Goal: Task Accomplishment & Management: Complete application form

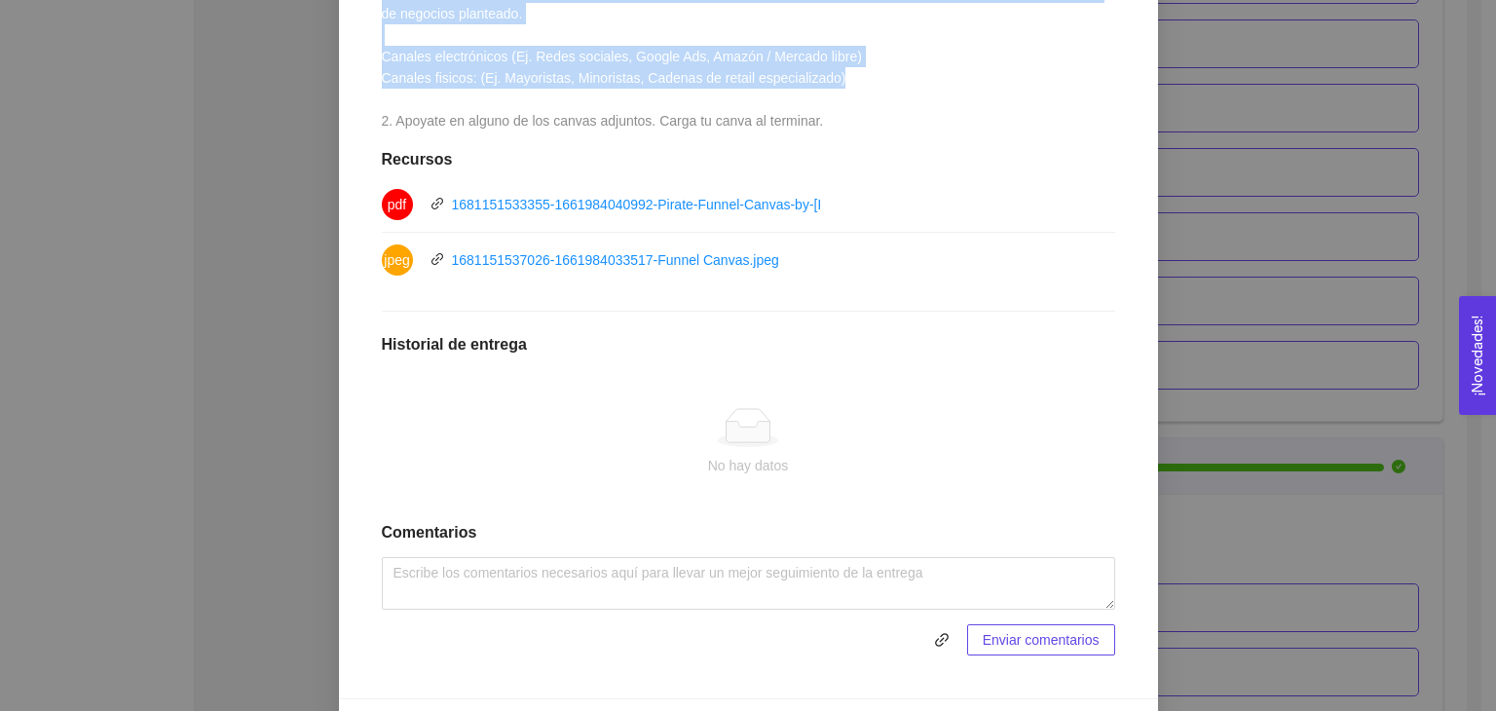
scroll to position [584, 0]
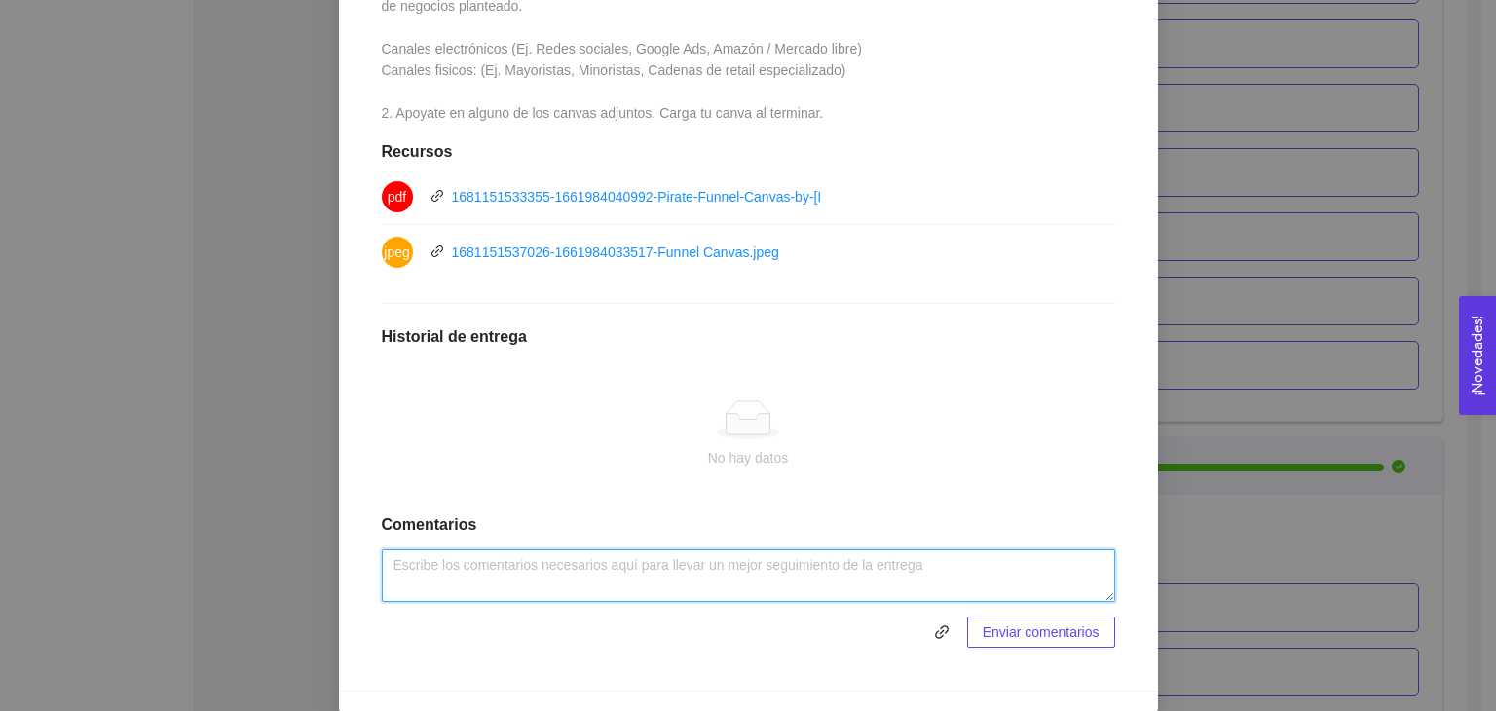
click at [577, 569] on textarea at bounding box center [748, 575] width 733 height 53
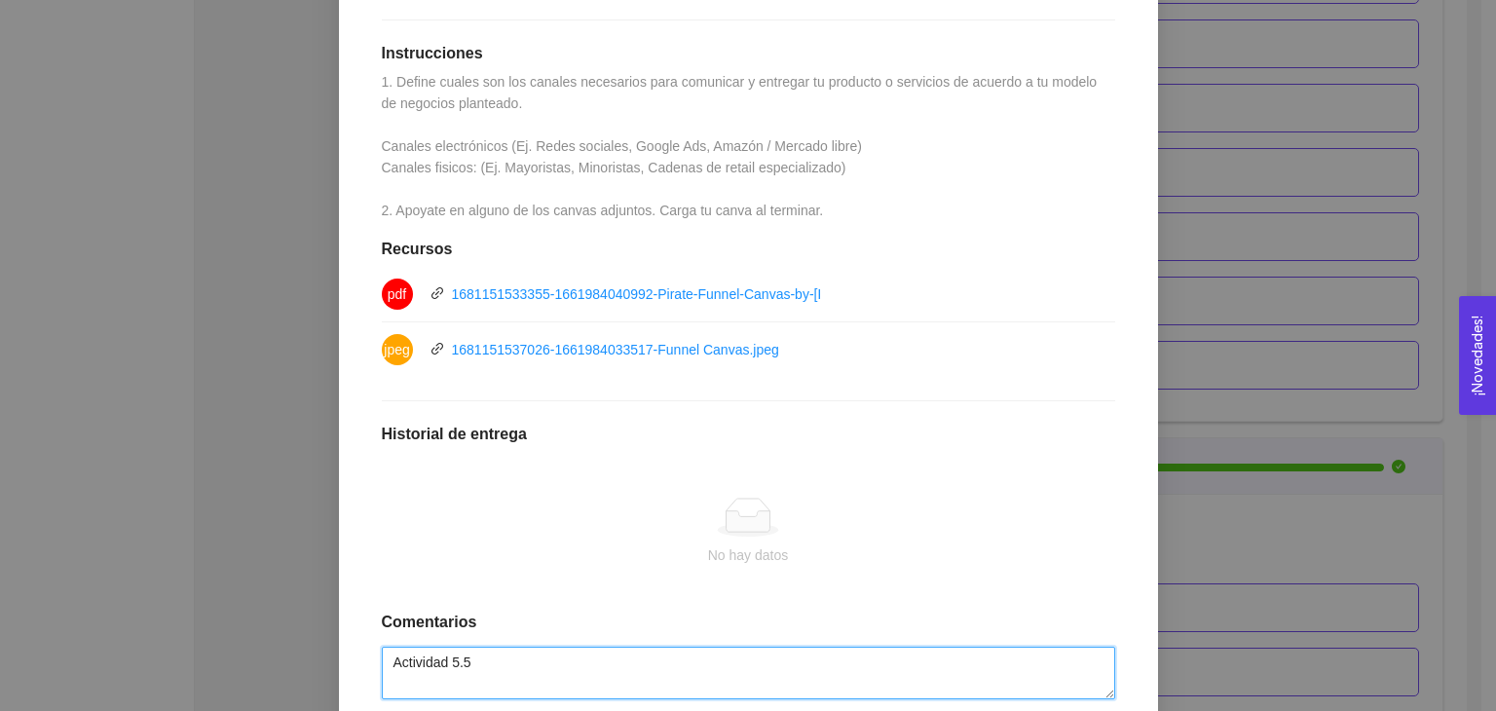
scroll to position [607, 0]
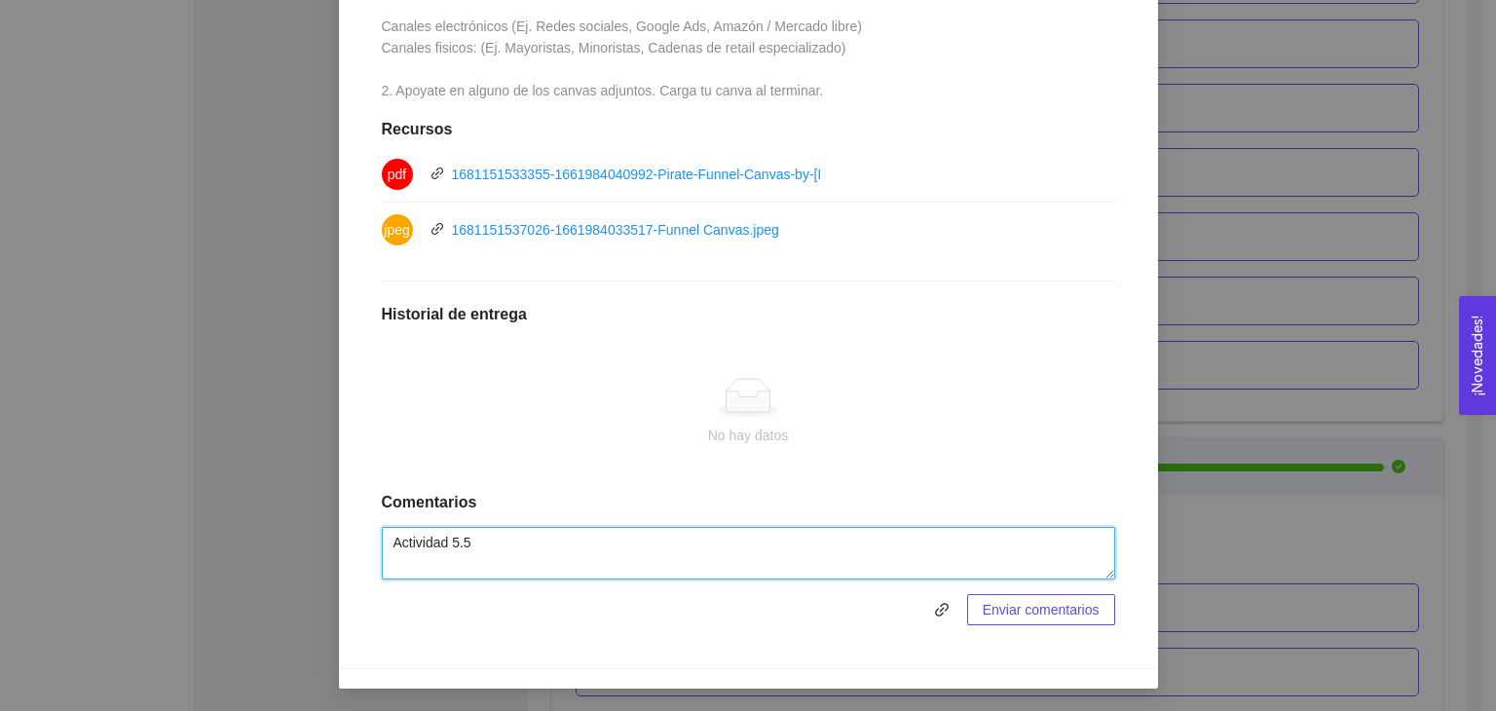
type textarea "Actividad 5.5"
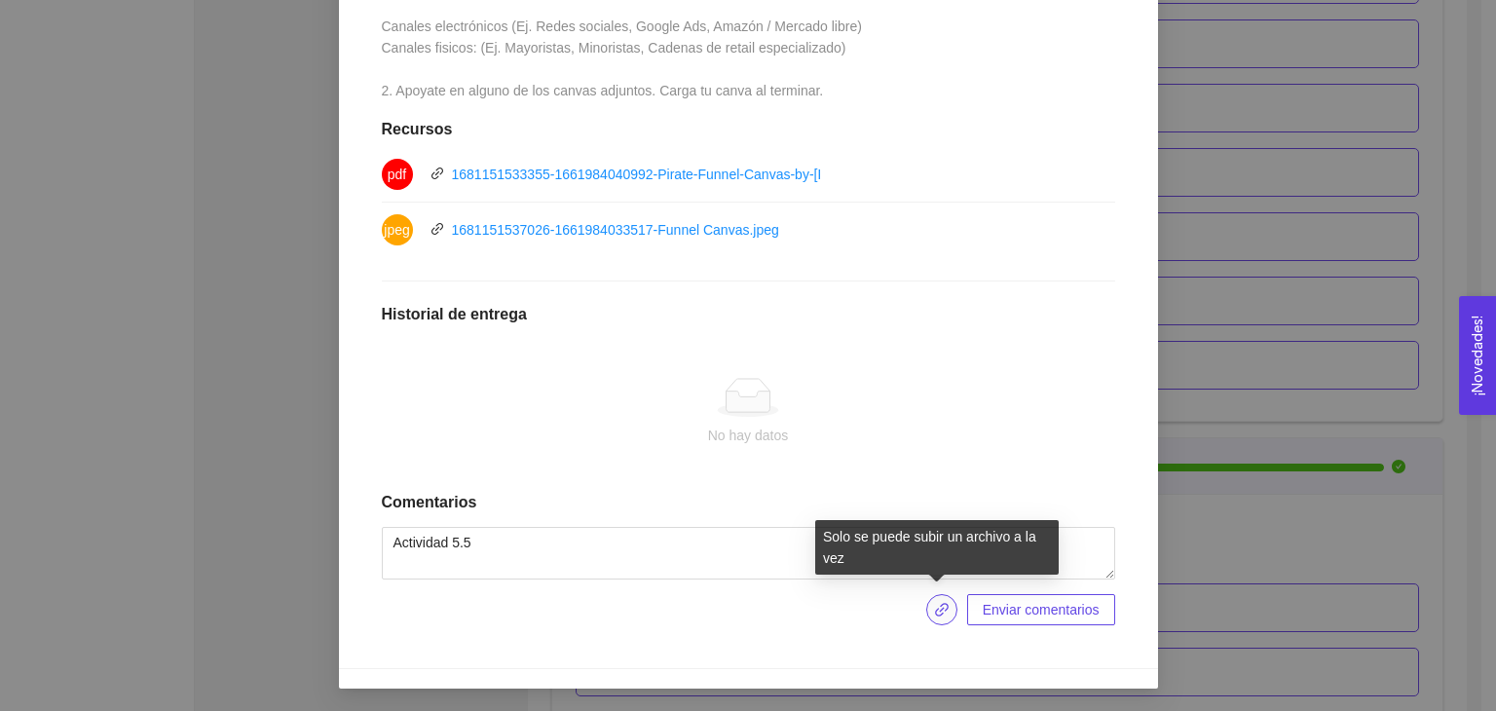
click at [939, 603] on icon "link" at bounding box center [942, 610] width 16 height 16
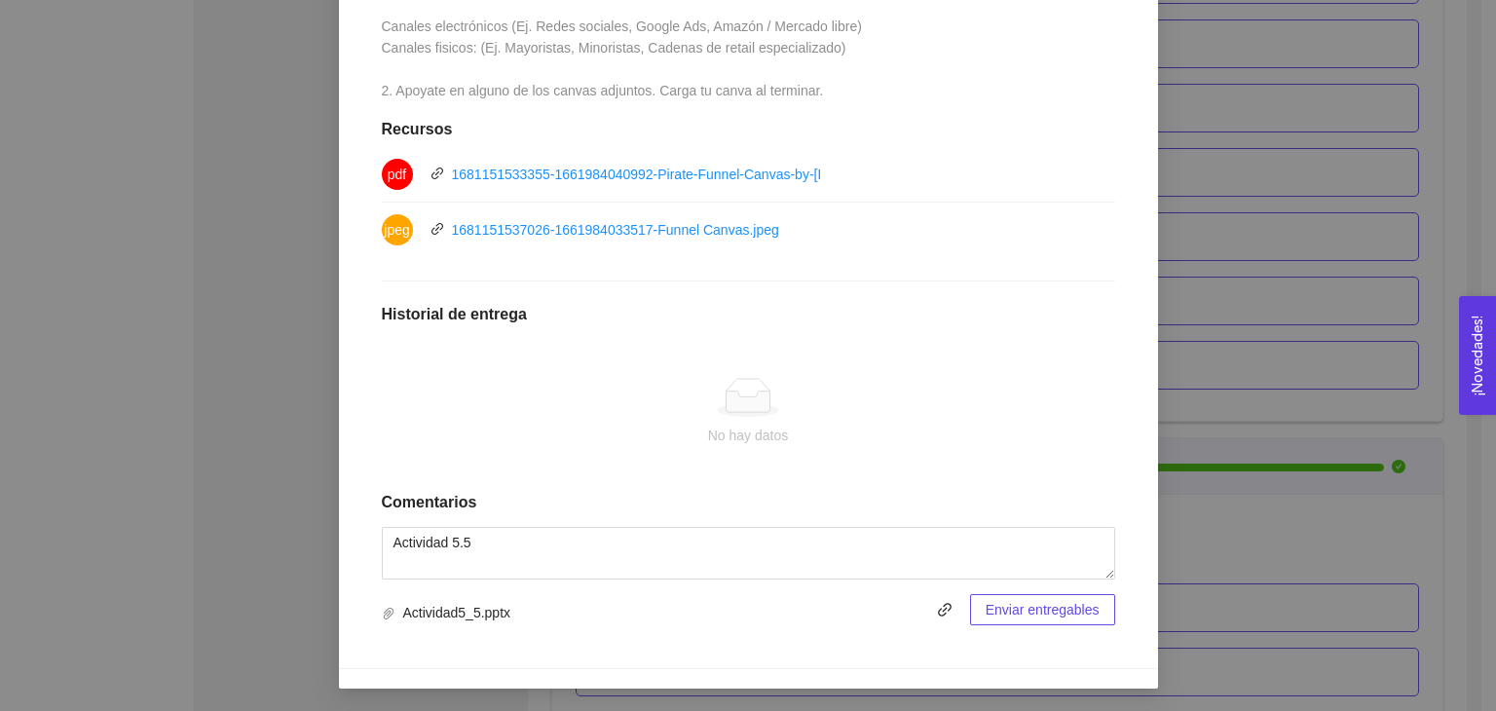
click at [1032, 614] on span "Enviar entregables" at bounding box center [1043, 609] width 114 height 21
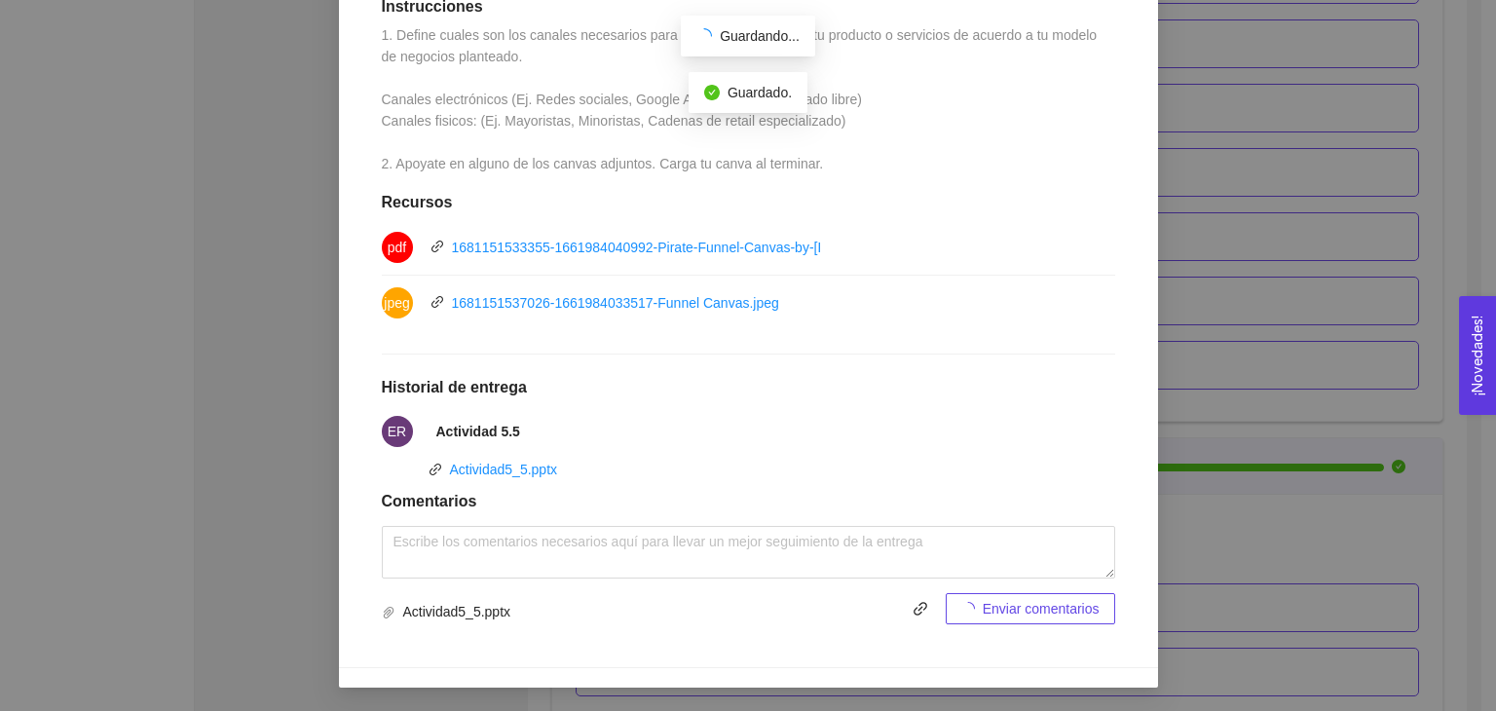
scroll to position [533, 0]
click at [1314, 379] on div "5. PROBACIÓN DE COMPRA El emprendedor validará el mercado Asignado por [PERSON_…" at bounding box center [748, 355] width 1496 height 711
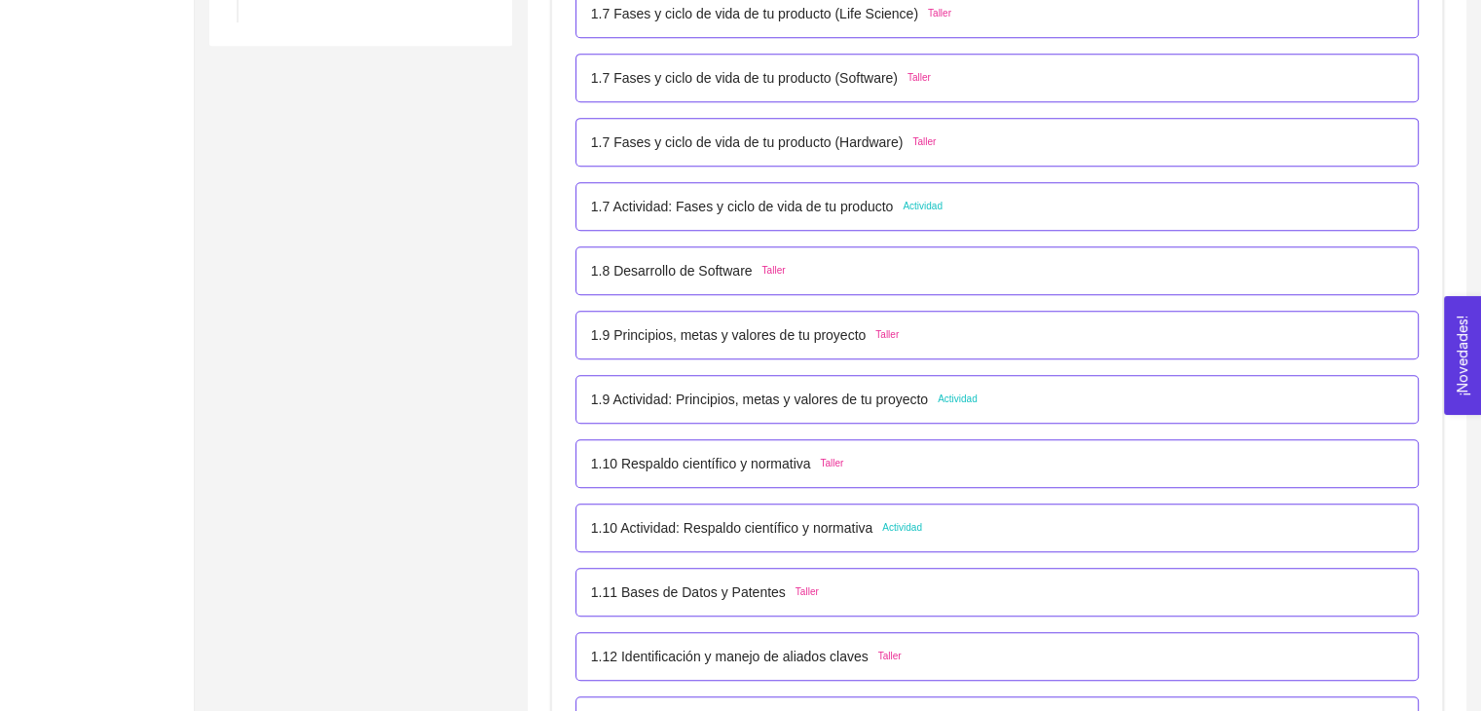
scroll to position [0, 0]
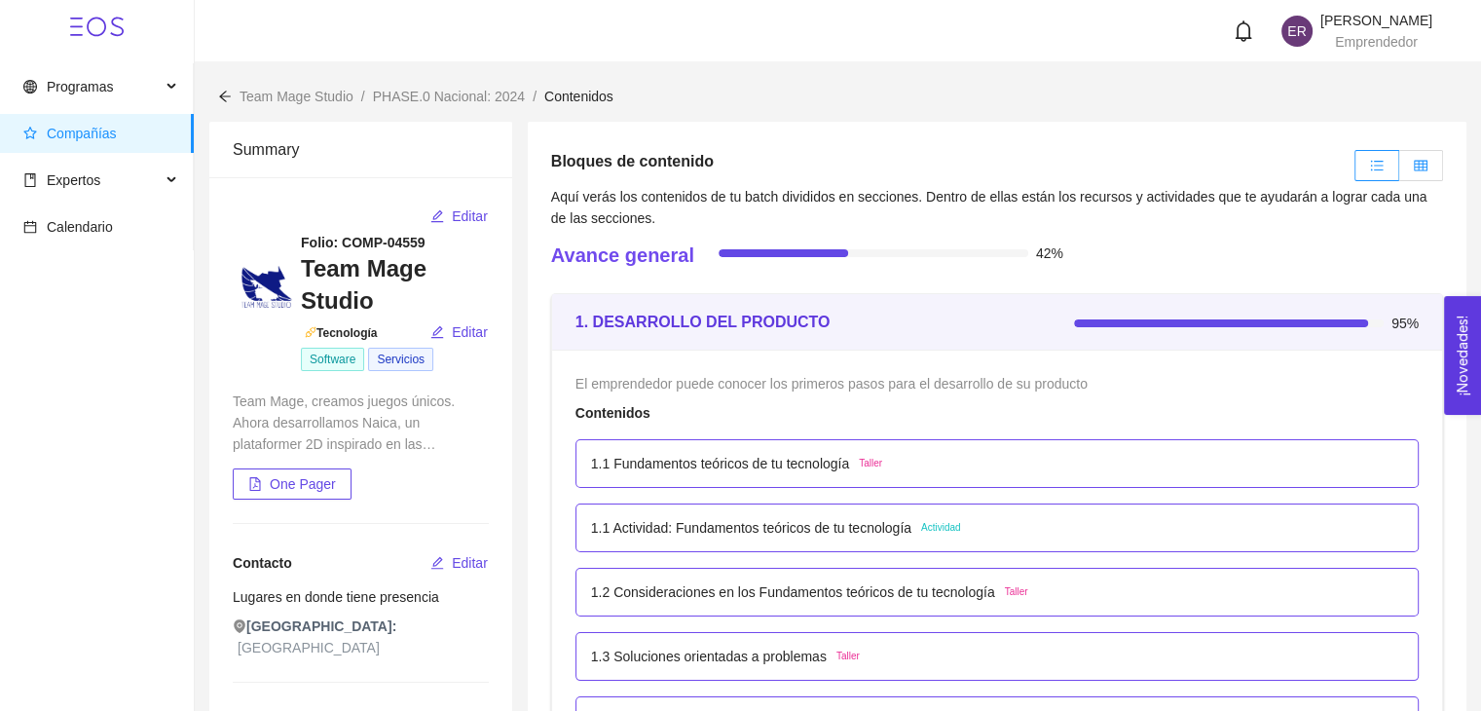
click at [1422, 175] on label at bounding box center [1421, 165] width 44 height 31
click at [1399, 170] on input "radio" at bounding box center [1399, 170] width 0 height 0
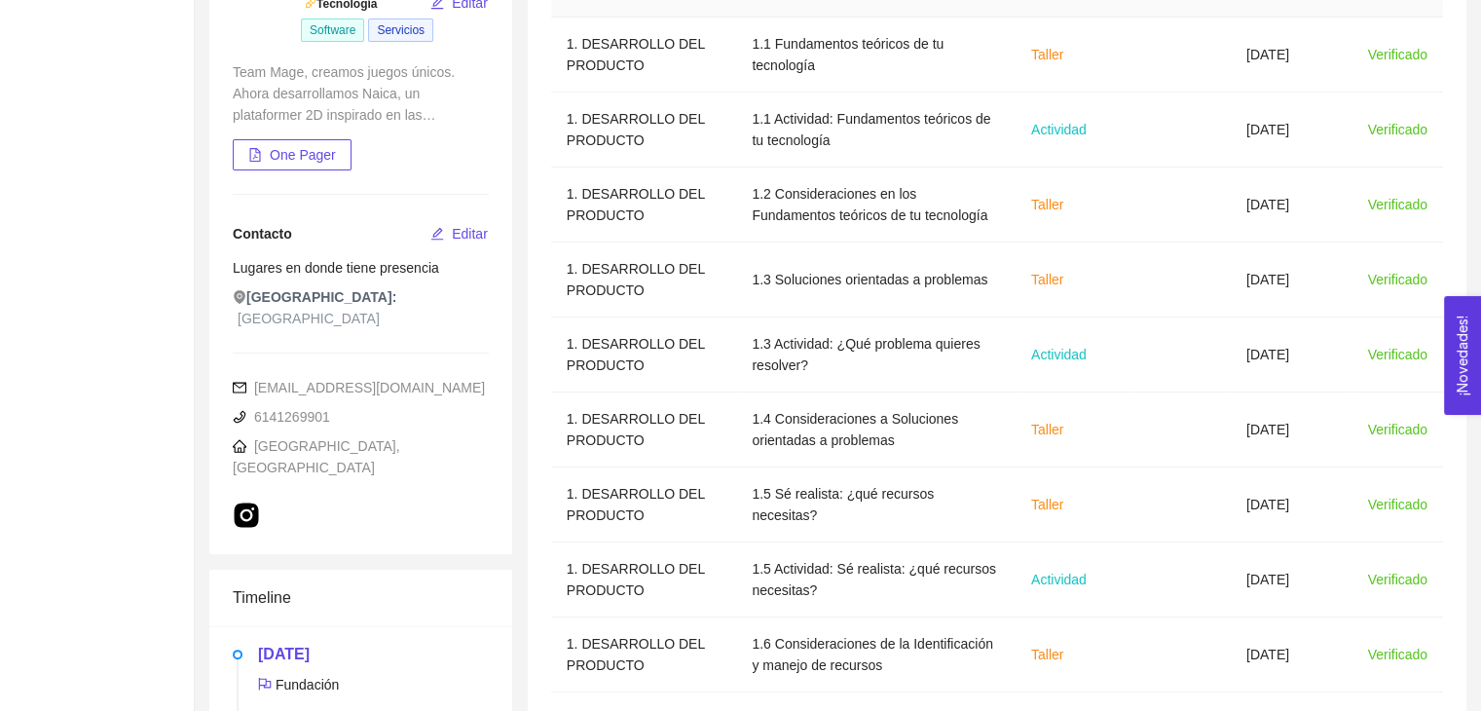
scroll to position [484, 0]
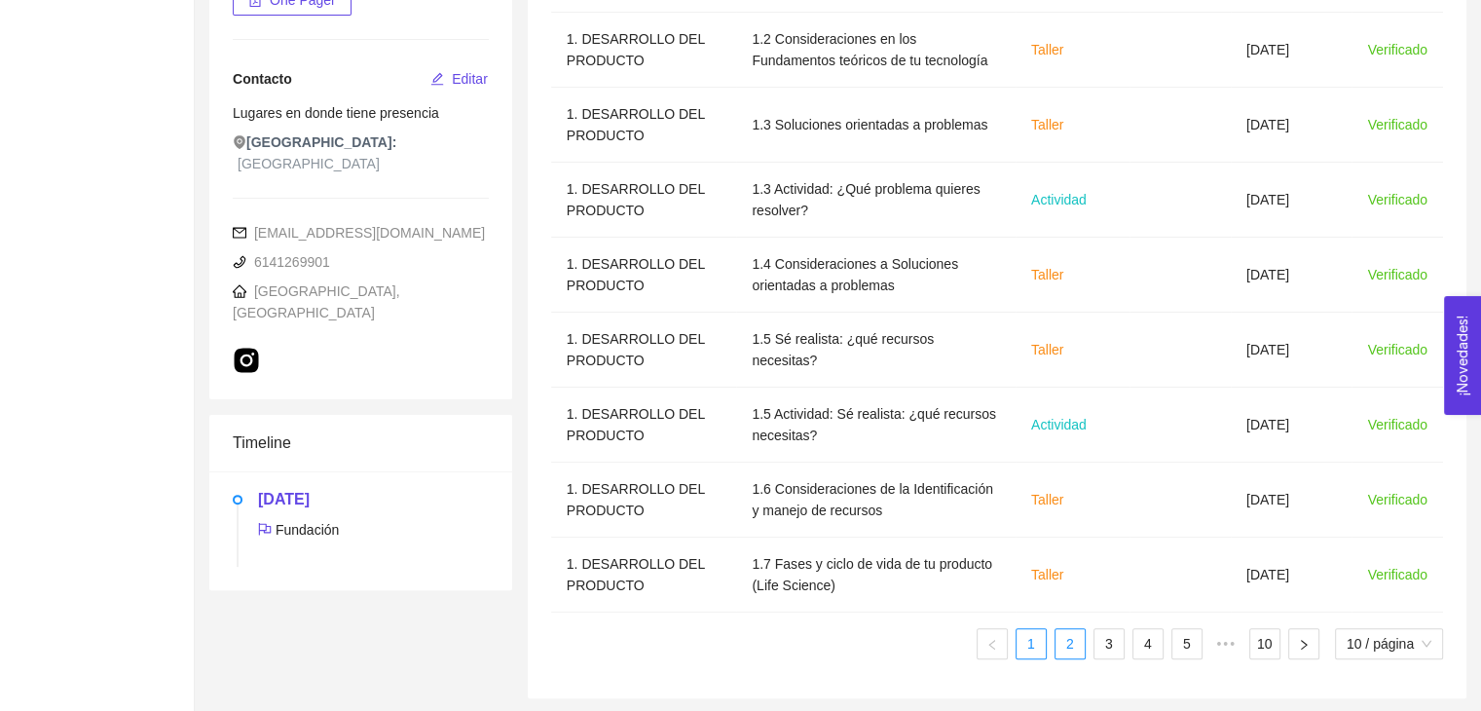
click at [1071, 637] on link "2" at bounding box center [1070, 643] width 29 height 29
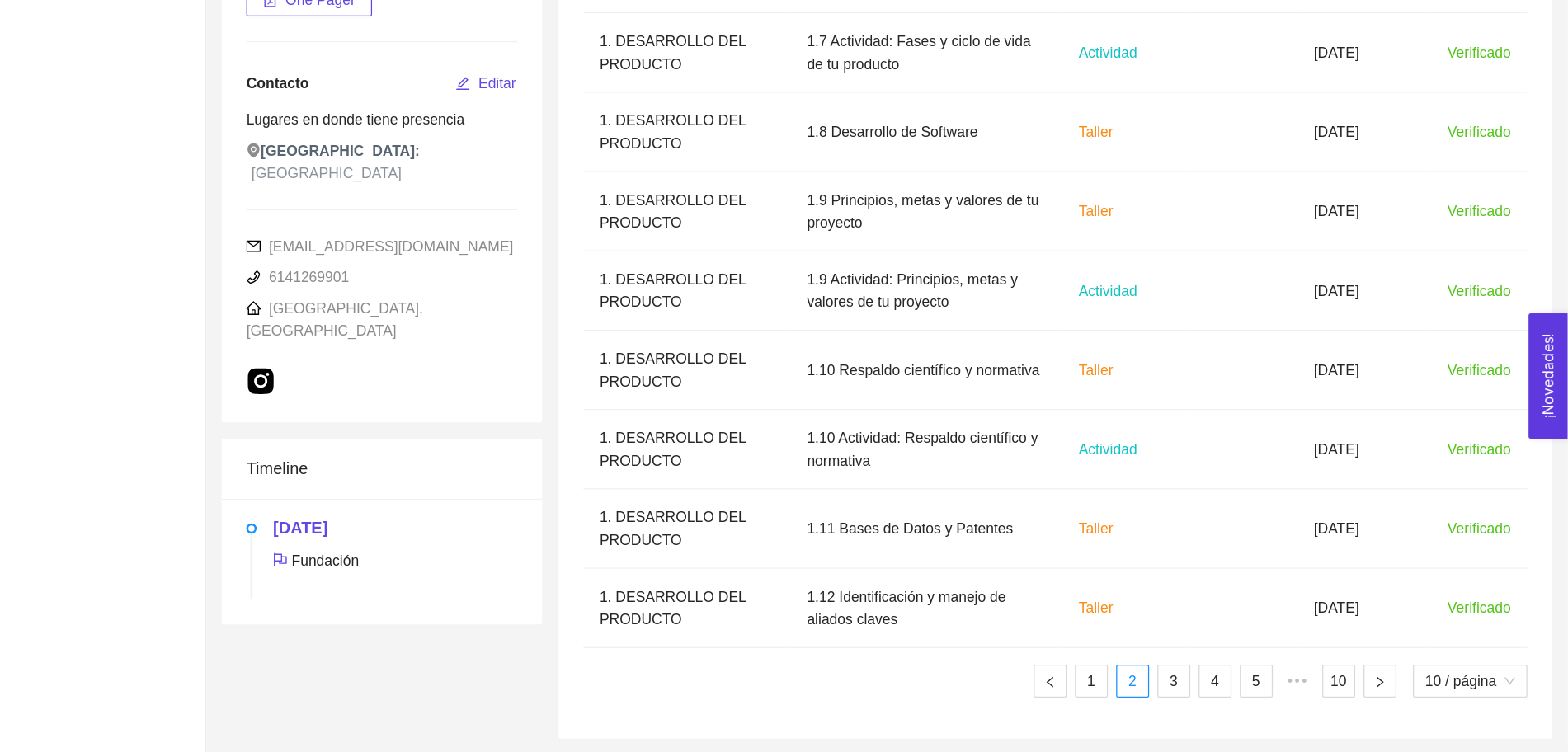
scroll to position [107, 0]
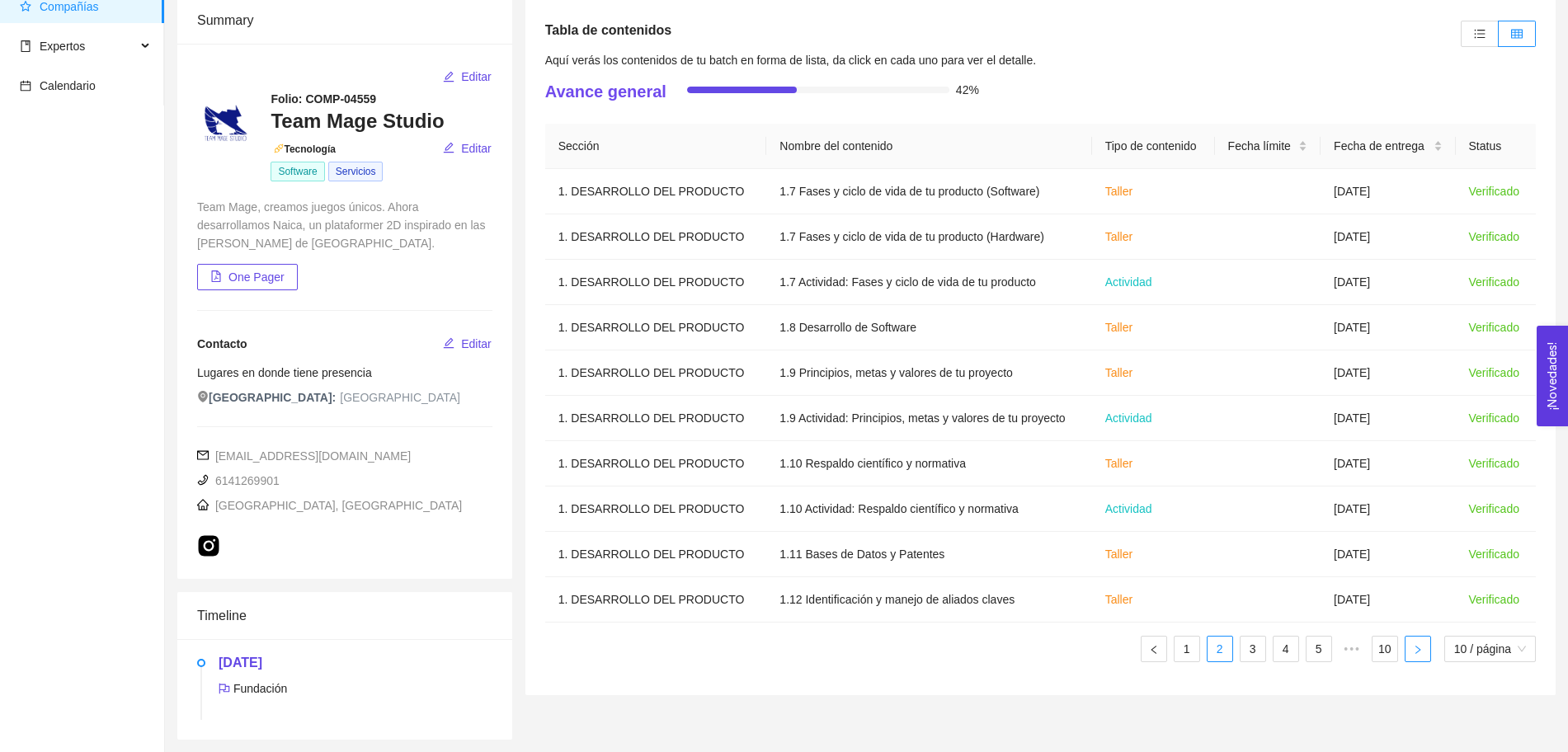
click at [1266, 601] on icon "right" at bounding box center [1418, 650] width 10 height 10
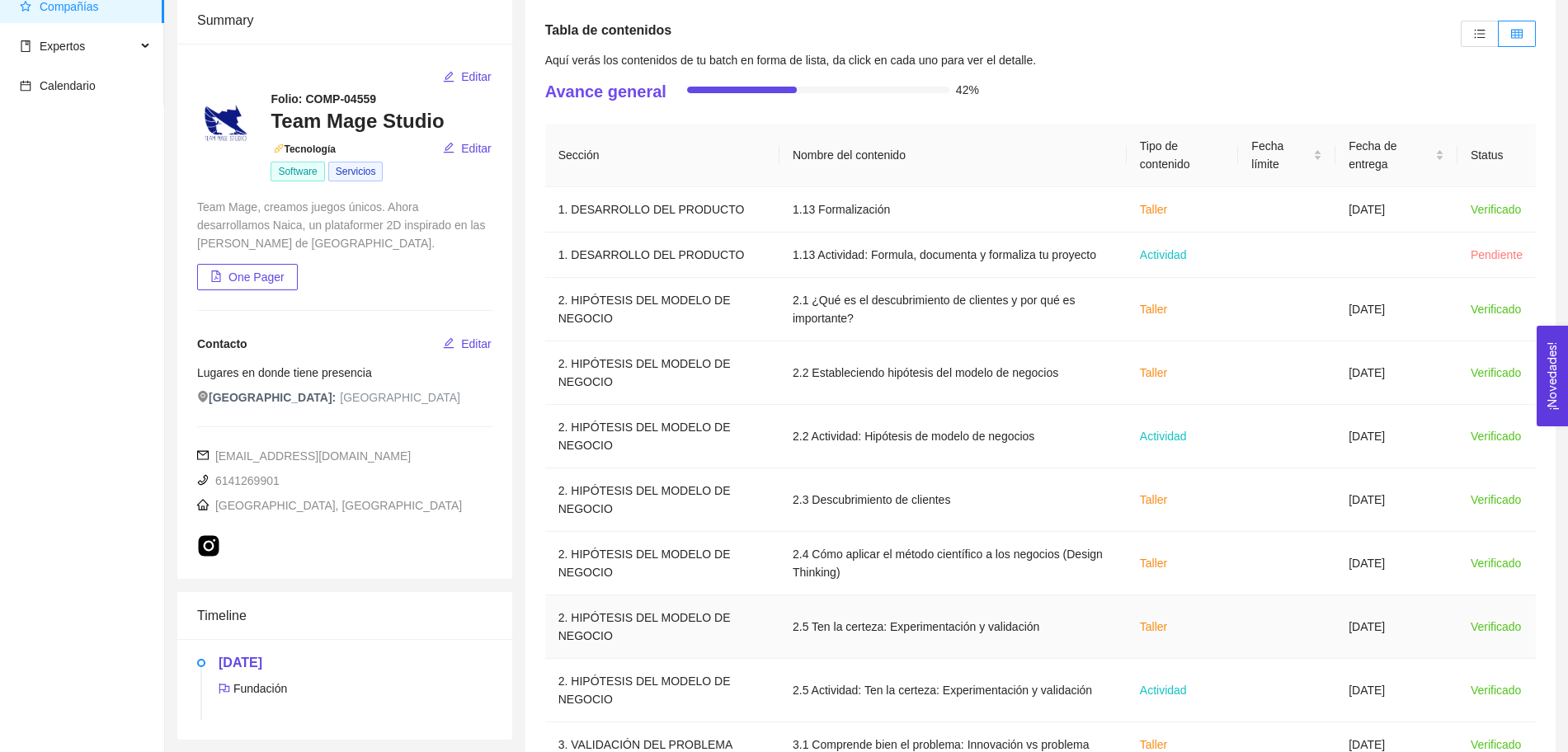
scroll to position [207, 0]
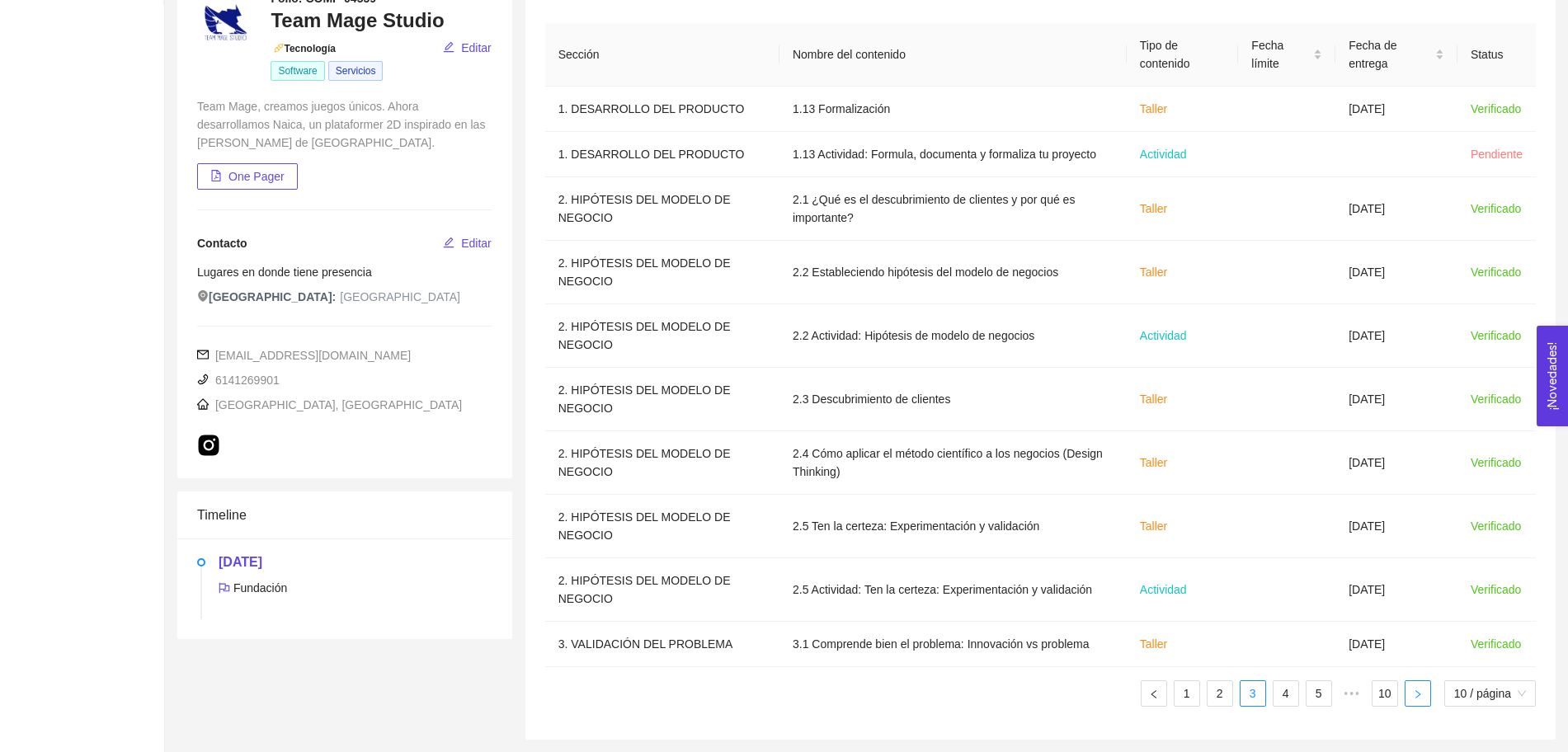
click at [1266, 601] on icon "right" at bounding box center [1418, 694] width 10 height 10
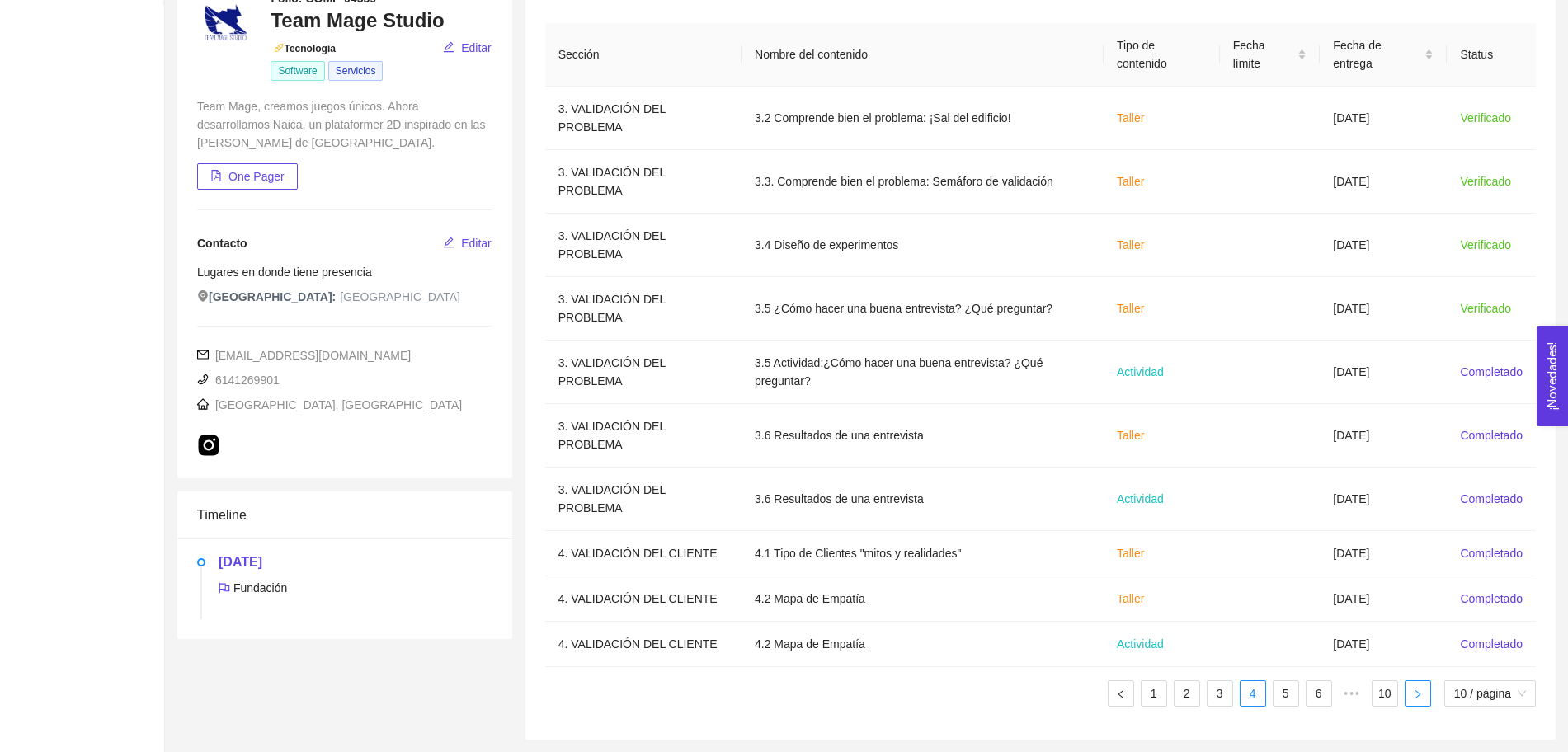
click at [1266, 601] on icon "right" at bounding box center [1418, 694] width 10 height 10
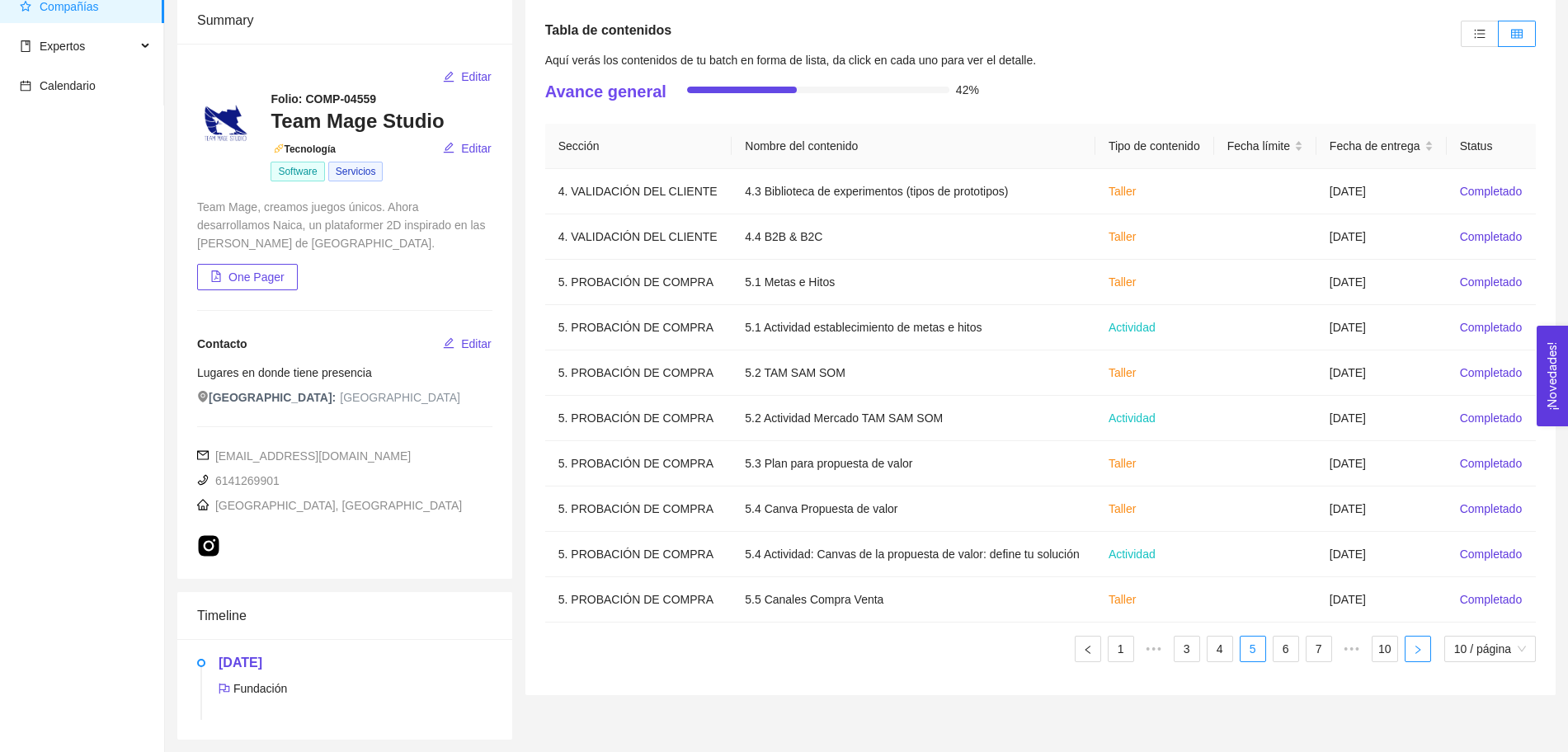
click at [1266, 601] on button "button" at bounding box center [1417, 649] width 26 height 26
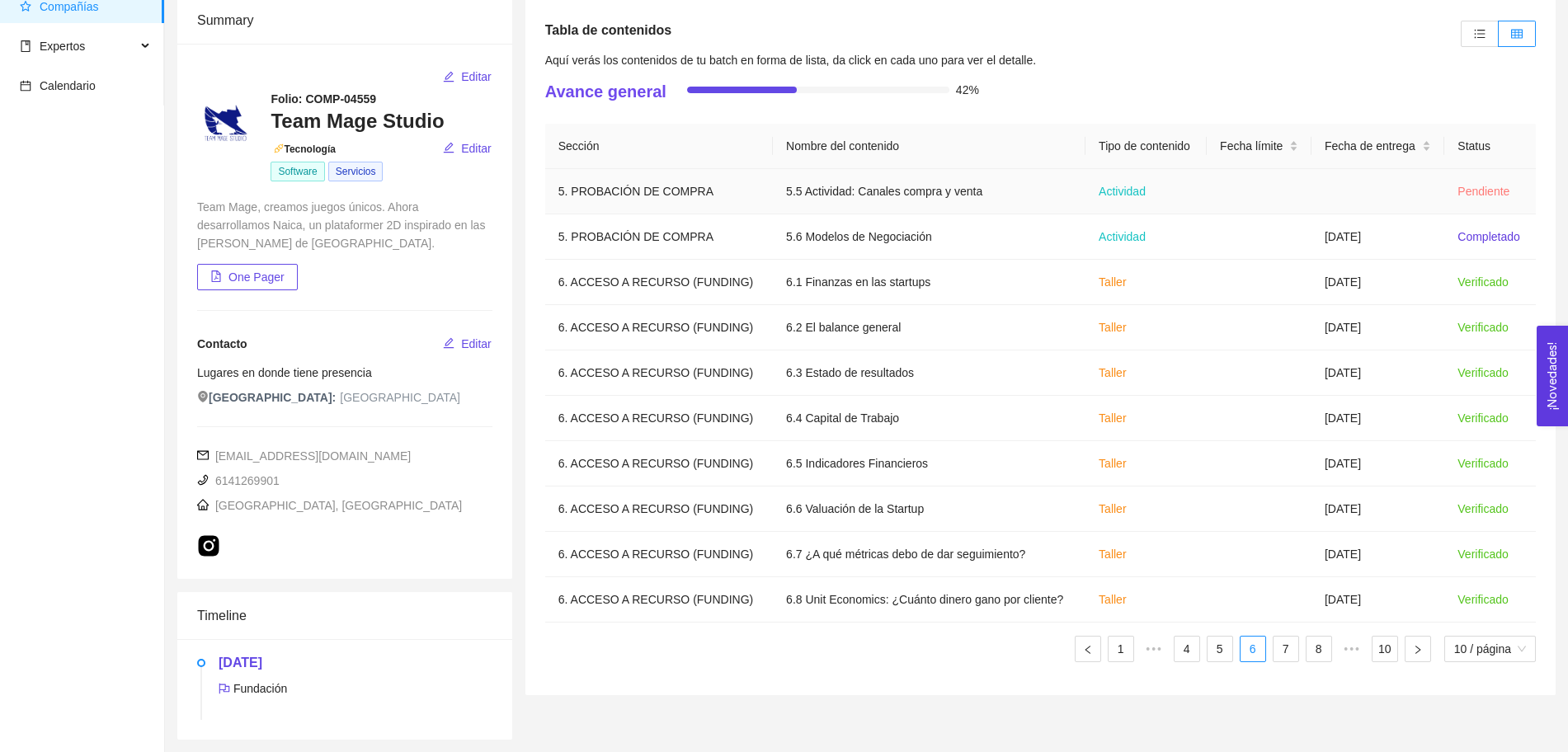
click at [862, 195] on td "5.5 Actividad: Canales compra y venta" at bounding box center [928, 192] width 313 height 46
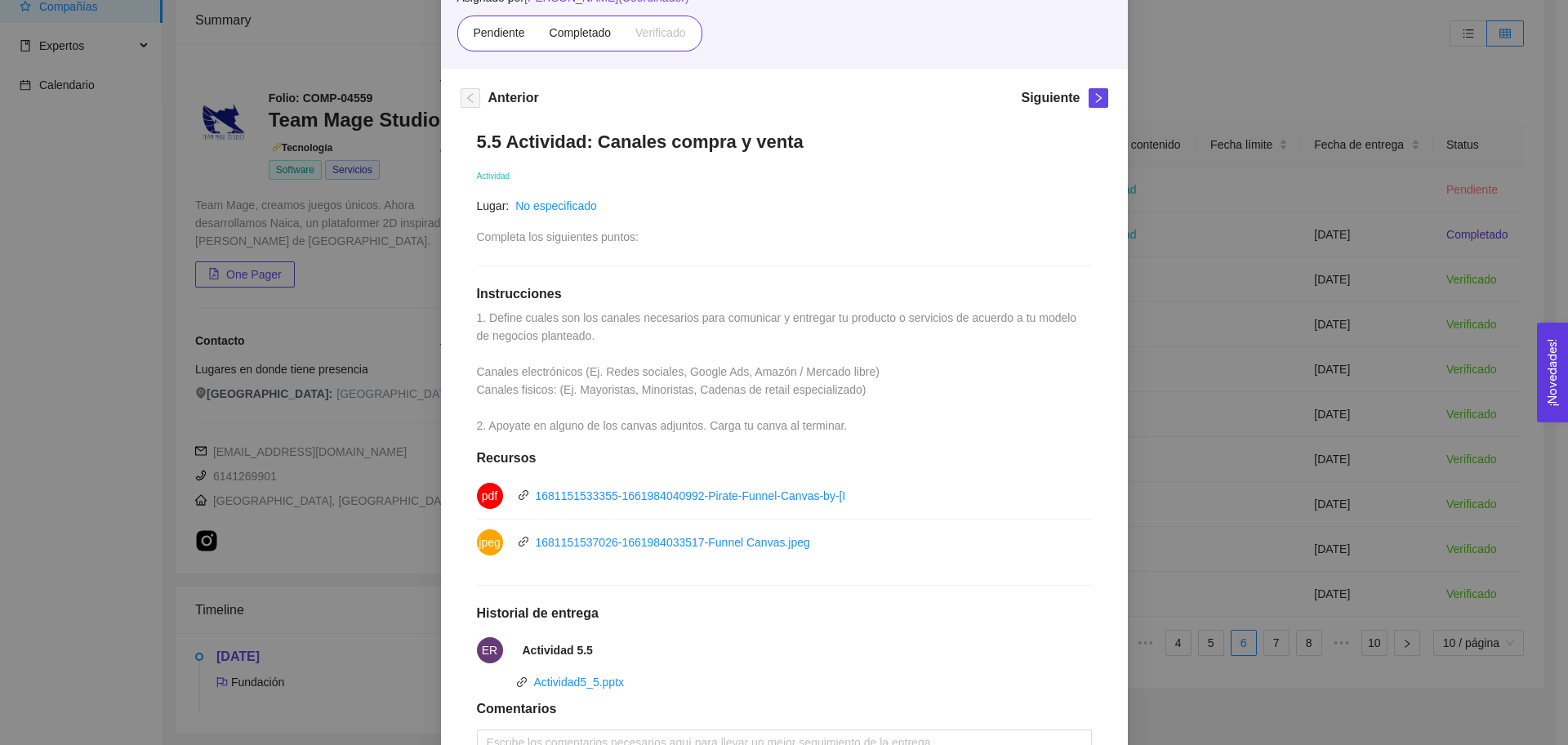
scroll to position [0, 0]
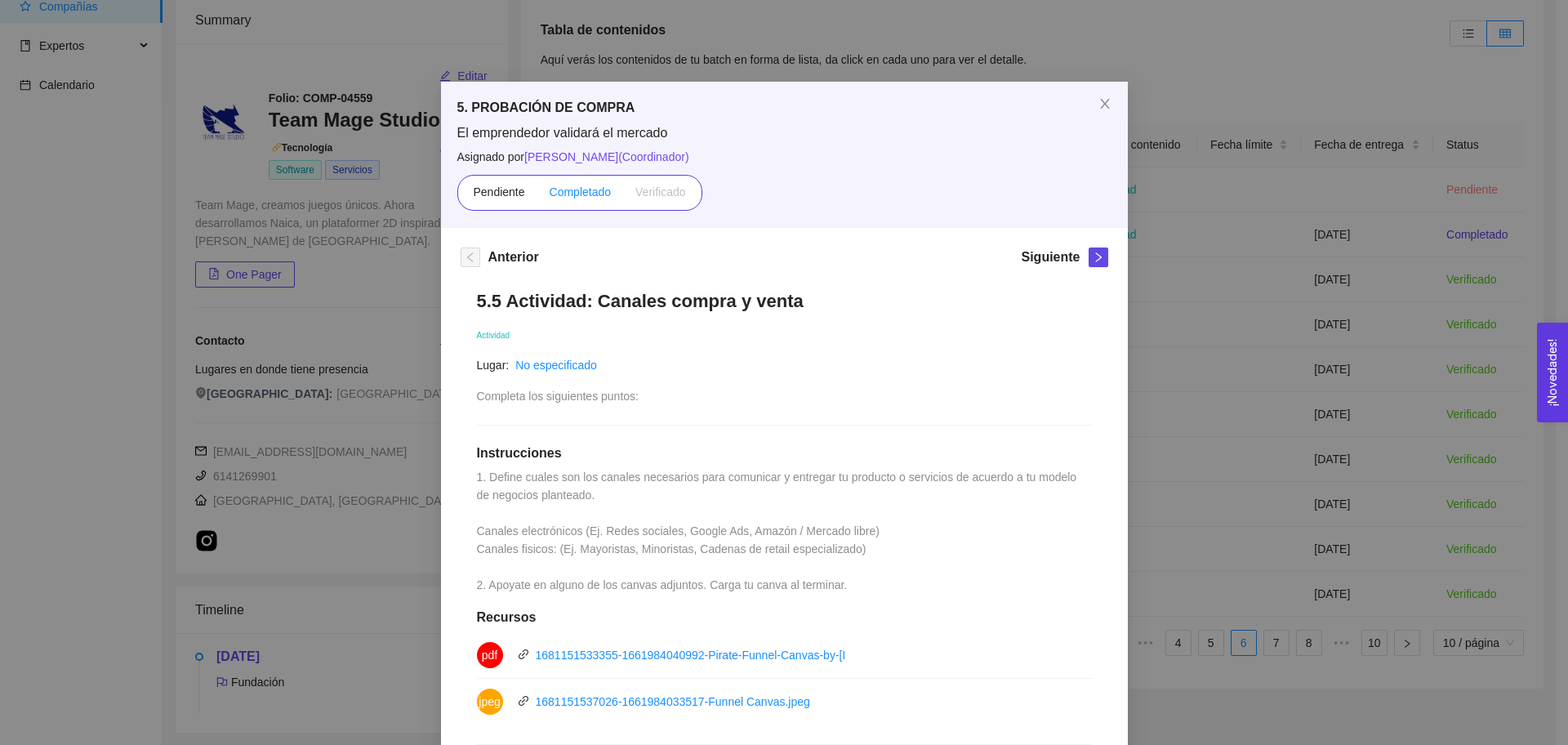
click at [567, 200] on label "Completado" at bounding box center [580, 192] width 86 height 26
click at [537, 196] on input "Completado" at bounding box center [537, 196] width 0 height 0
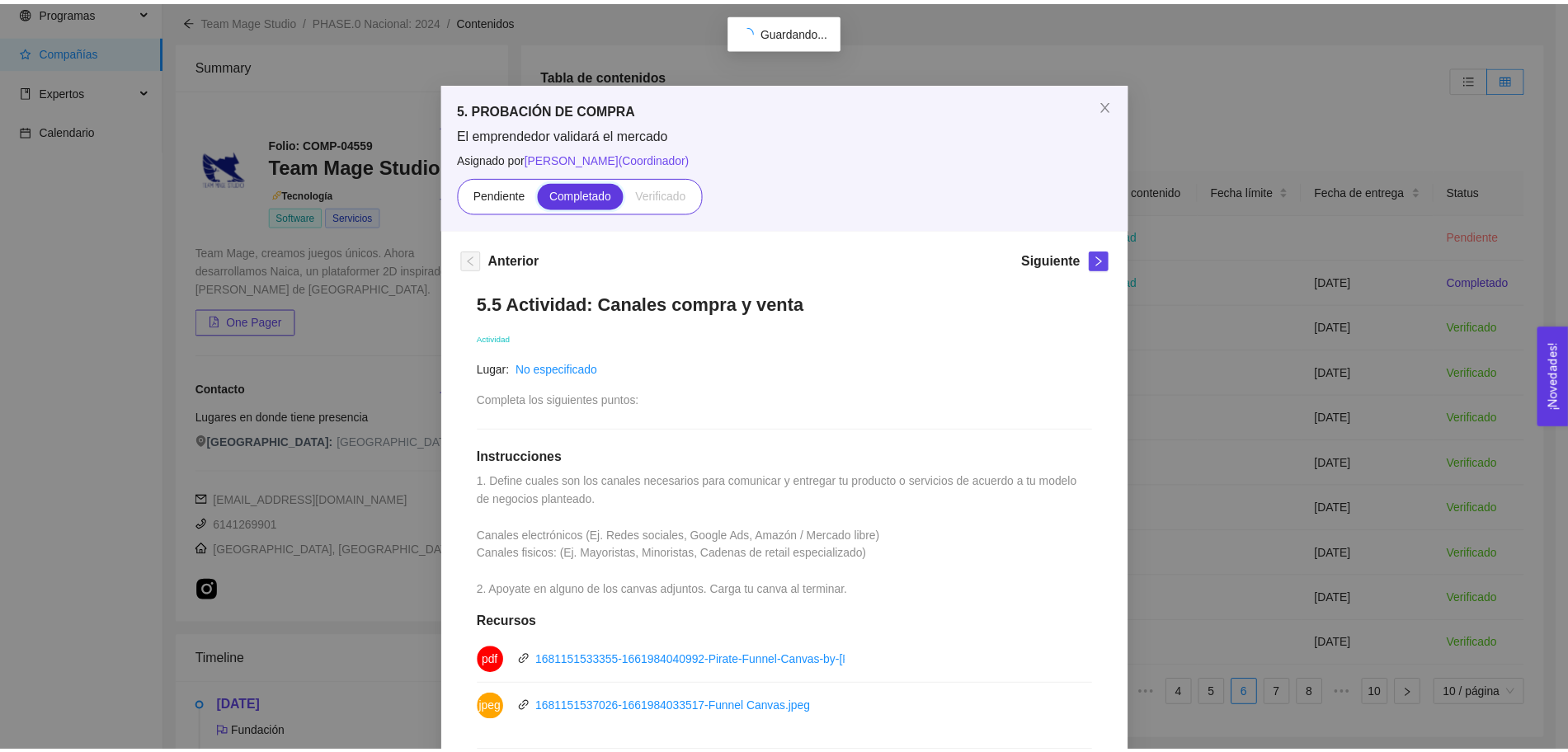
scroll to position [107, 0]
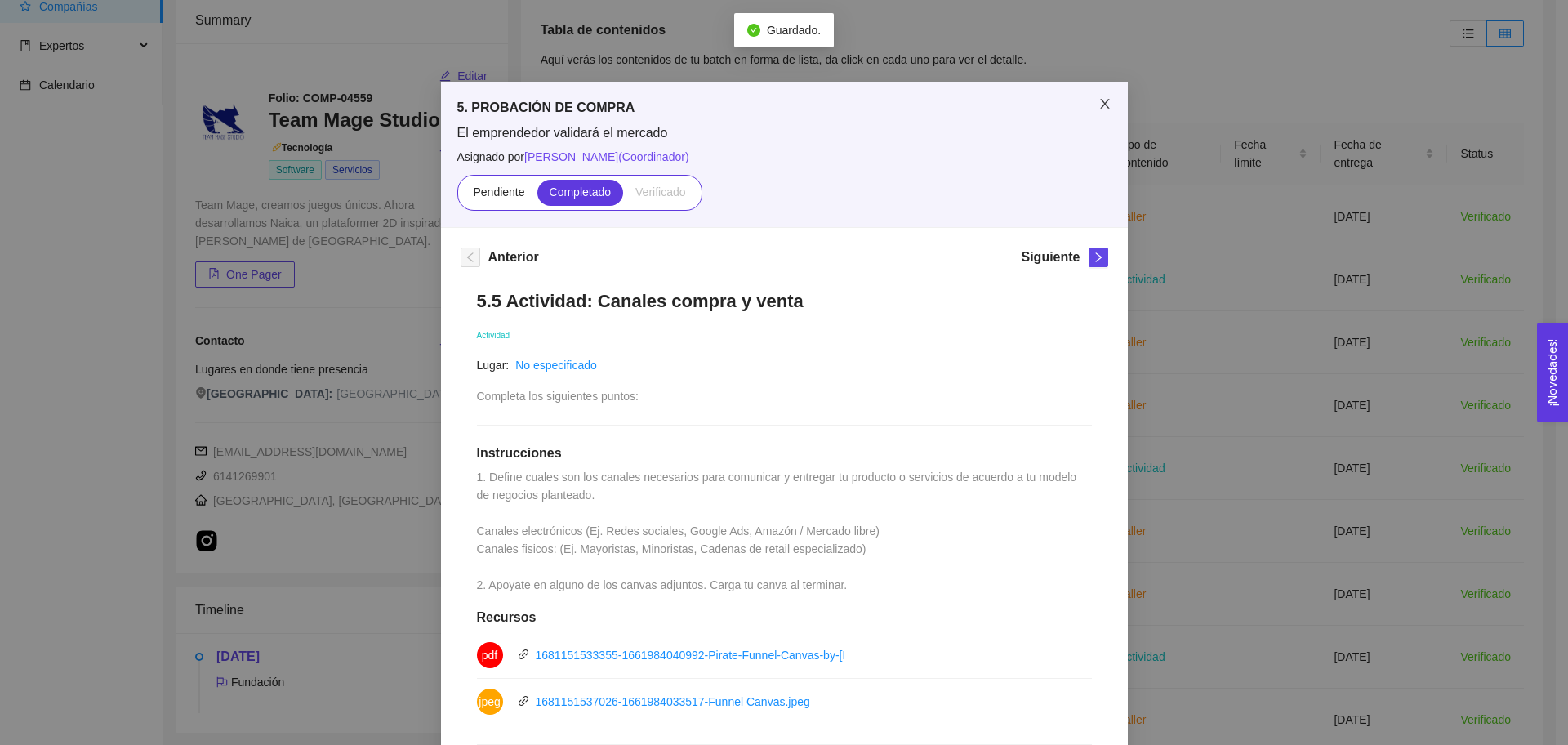
click at [1103, 108] on span "Close" at bounding box center [1104, 104] width 46 height 46
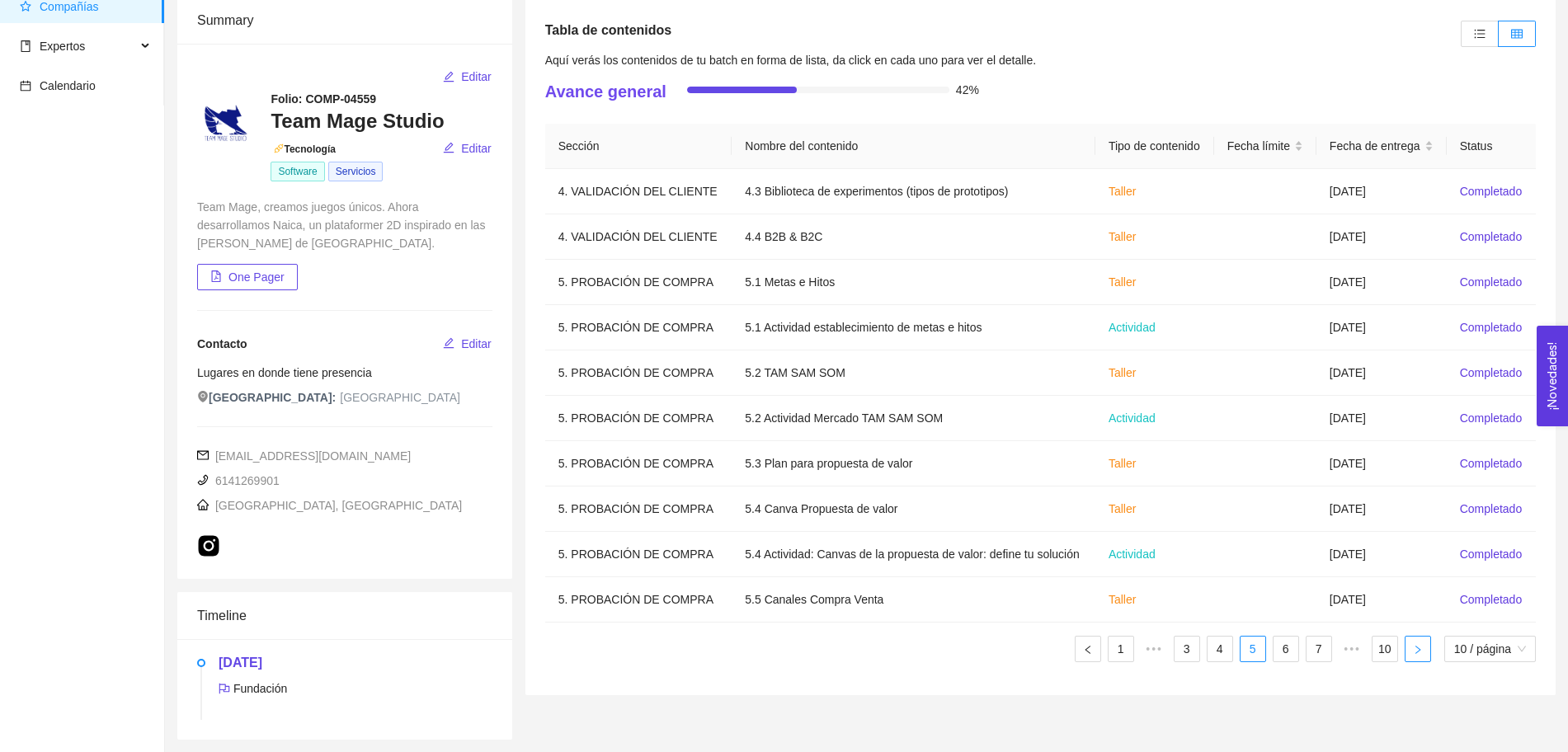
click at [1266, 601] on button "button" at bounding box center [1417, 649] width 26 height 26
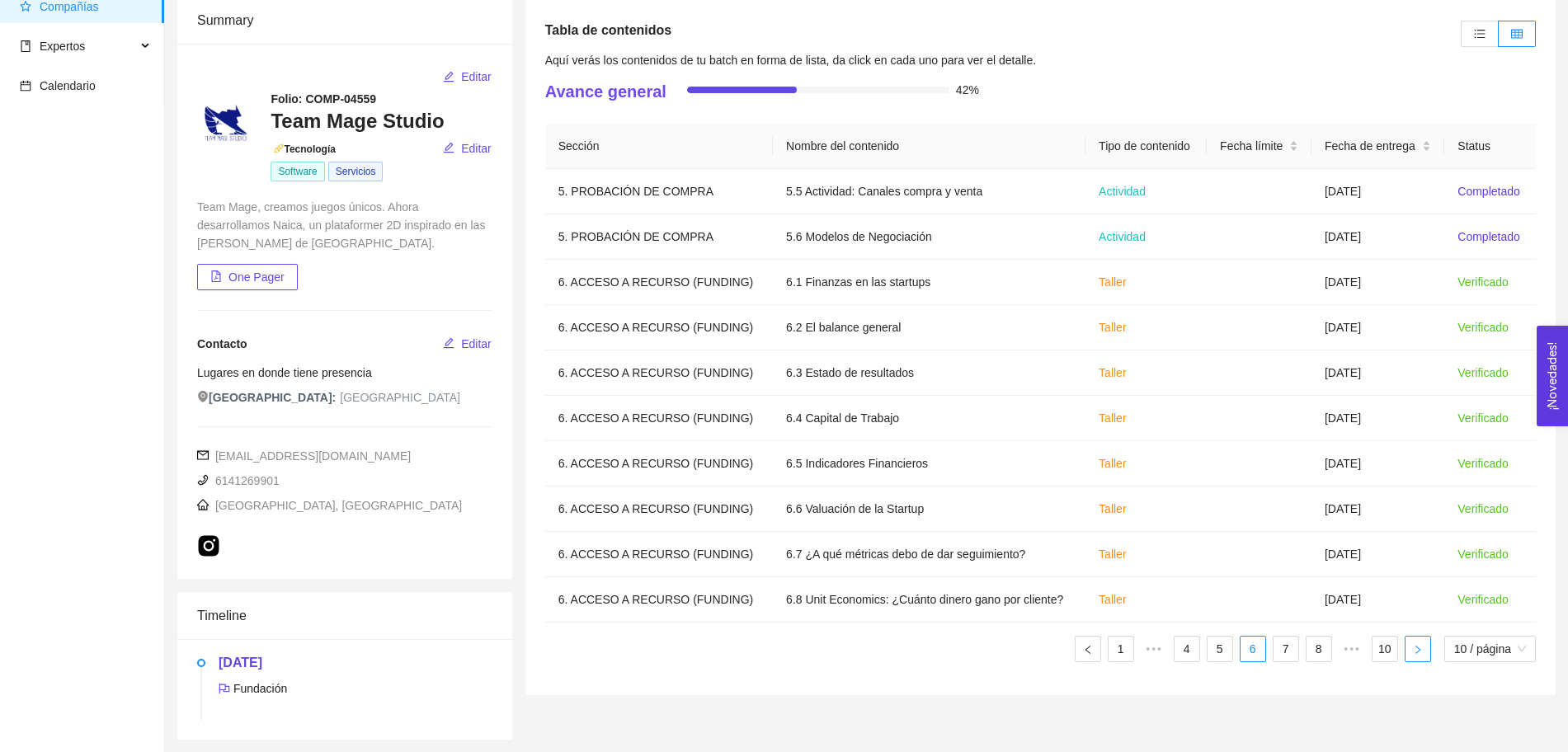
click at [1266, 601] on button "button" at bounding box center [1417, 649] width 26 height 26
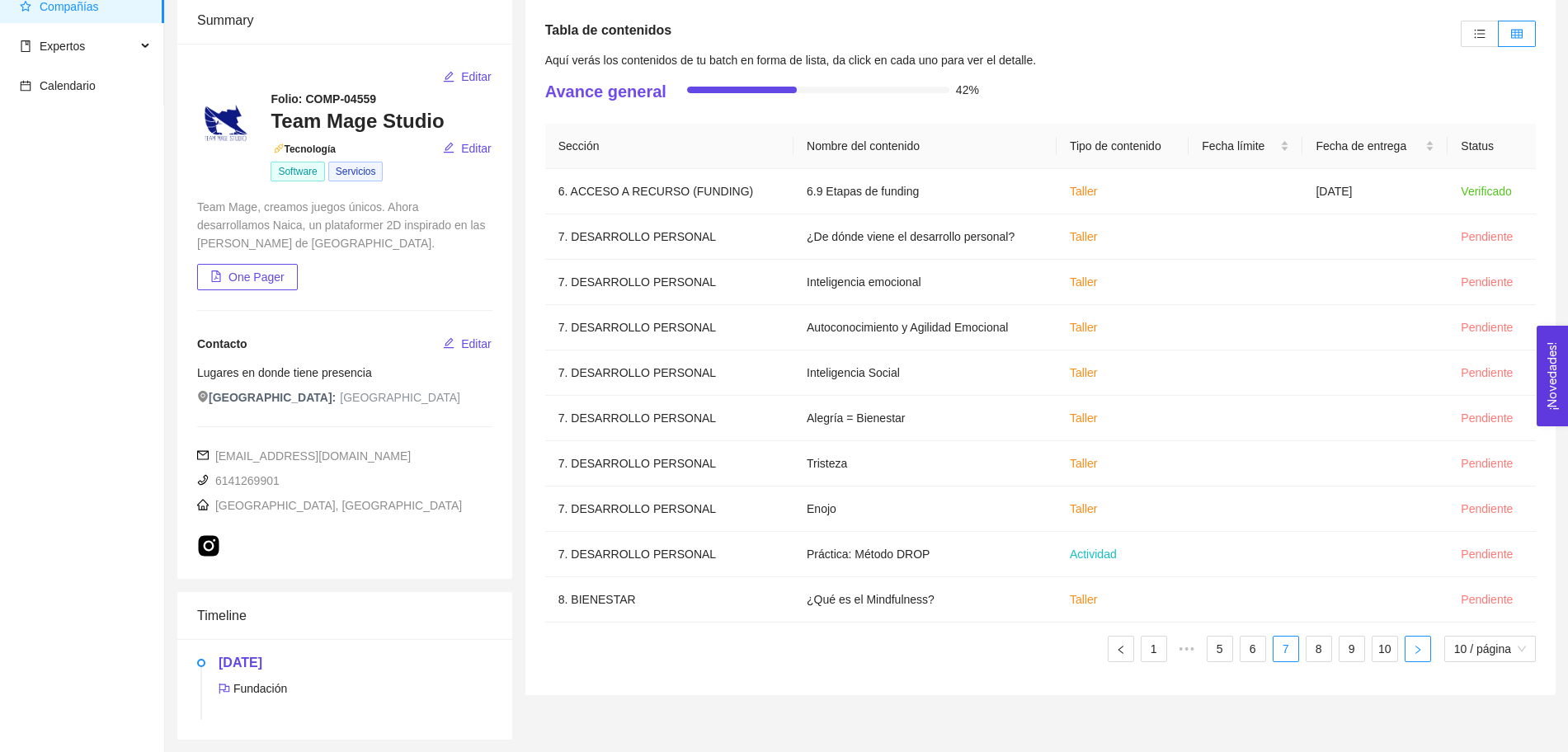
click at [1266, 601] on button "button" at bounding box center [1417, 649] width 26 height 26
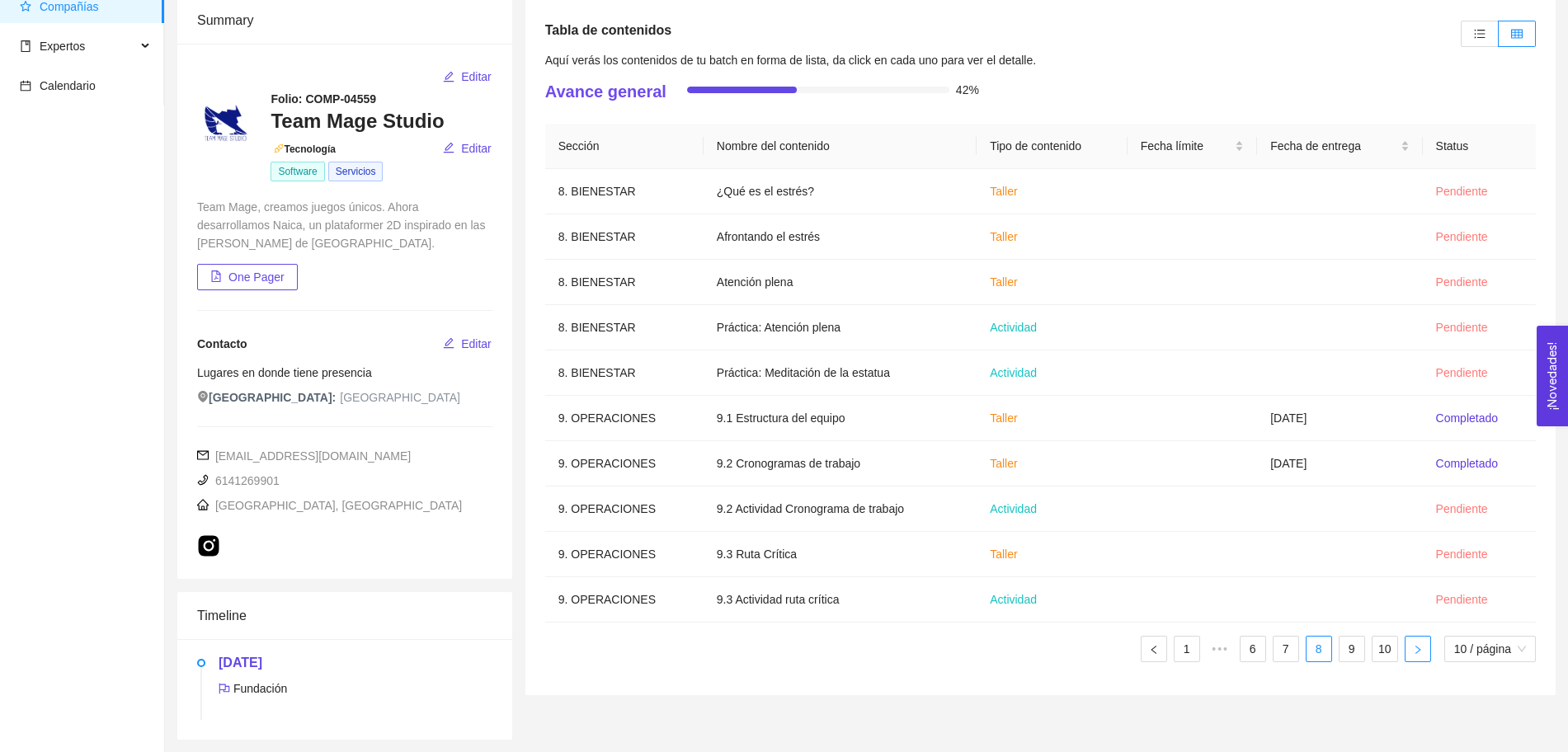
click at [1266, 601] on icon "right" at bounding box center [1418, 650] width 10 height 10
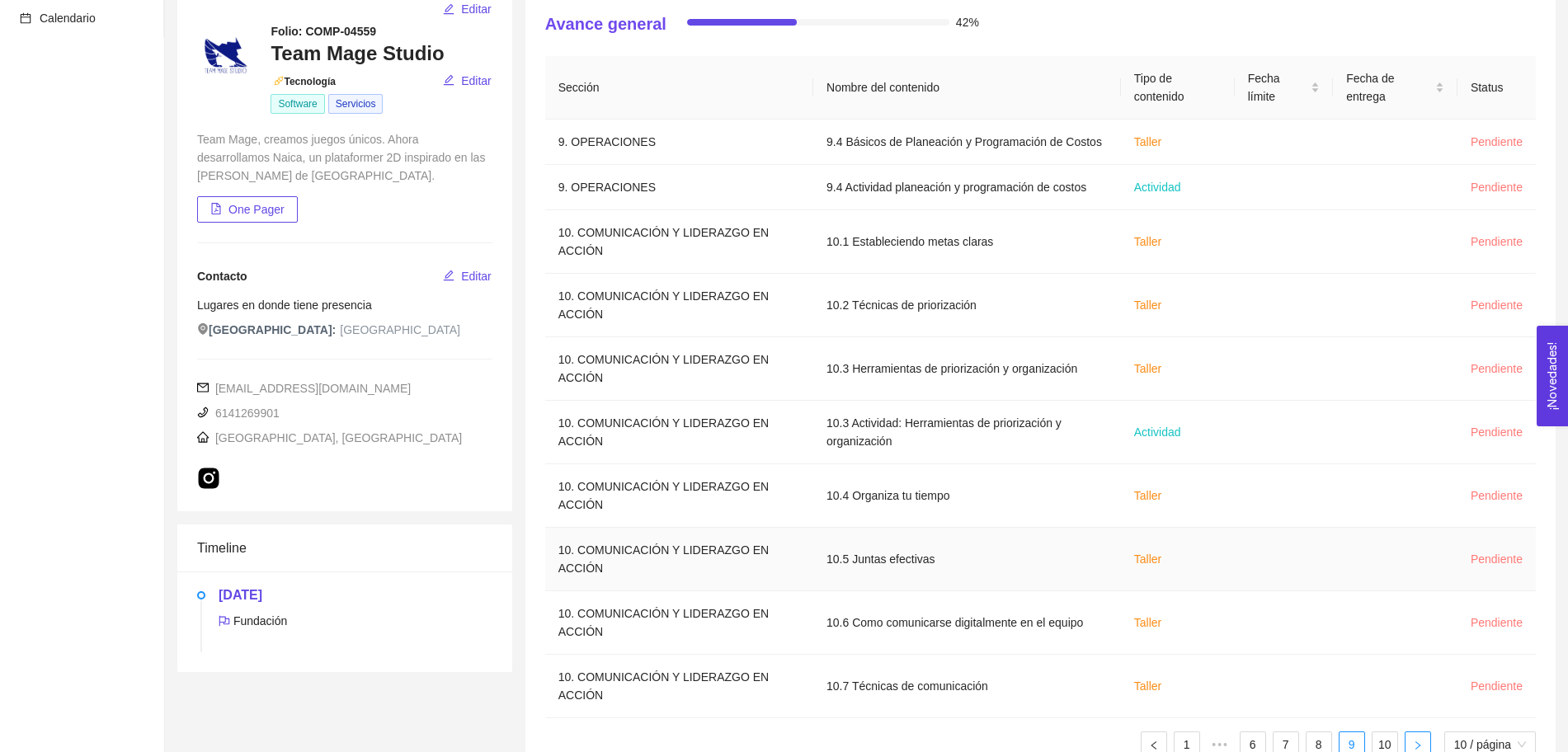
scroll to position [209, 0]
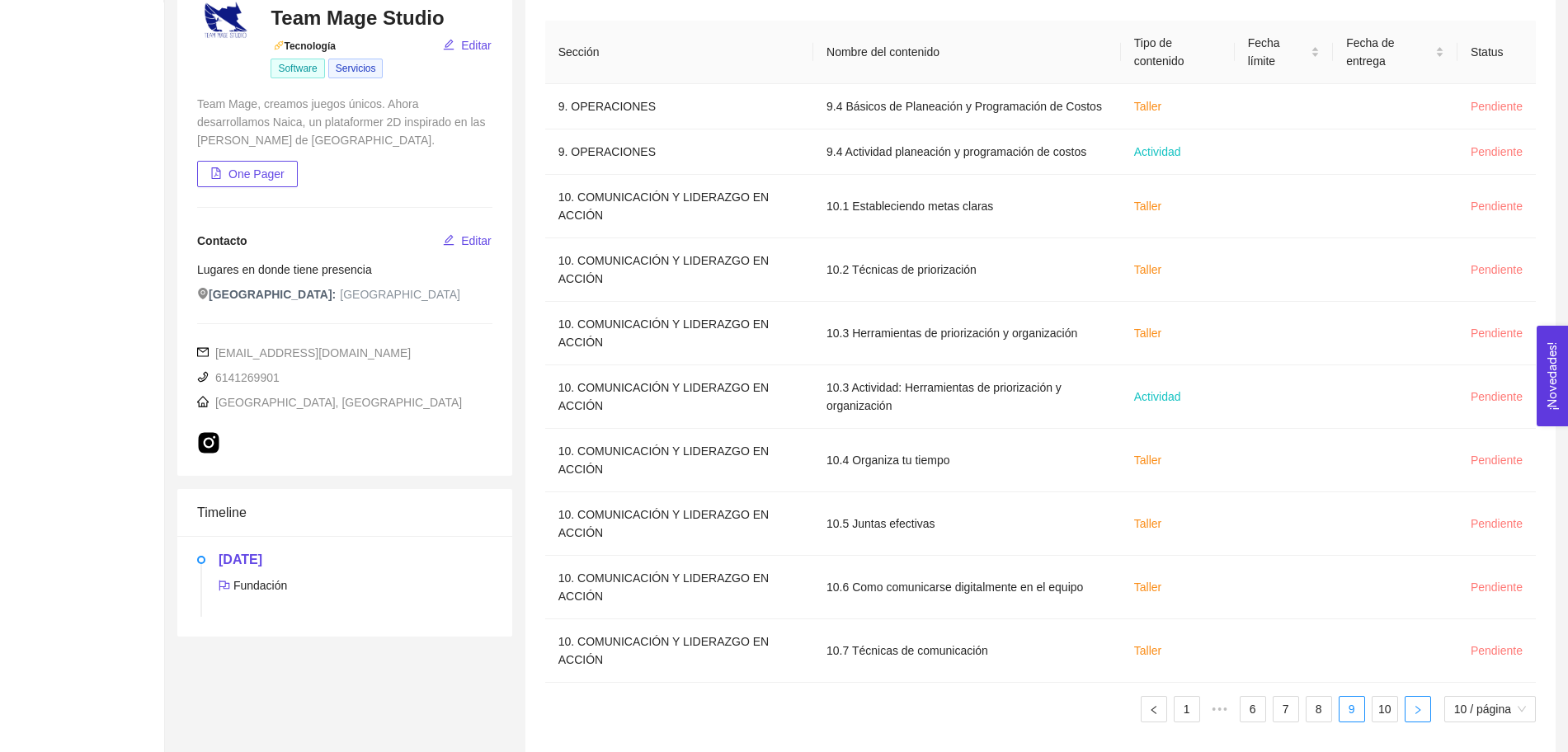
click at [1266, 601] on icon "right" at bounding box center [1418, 711] width 10 height 10
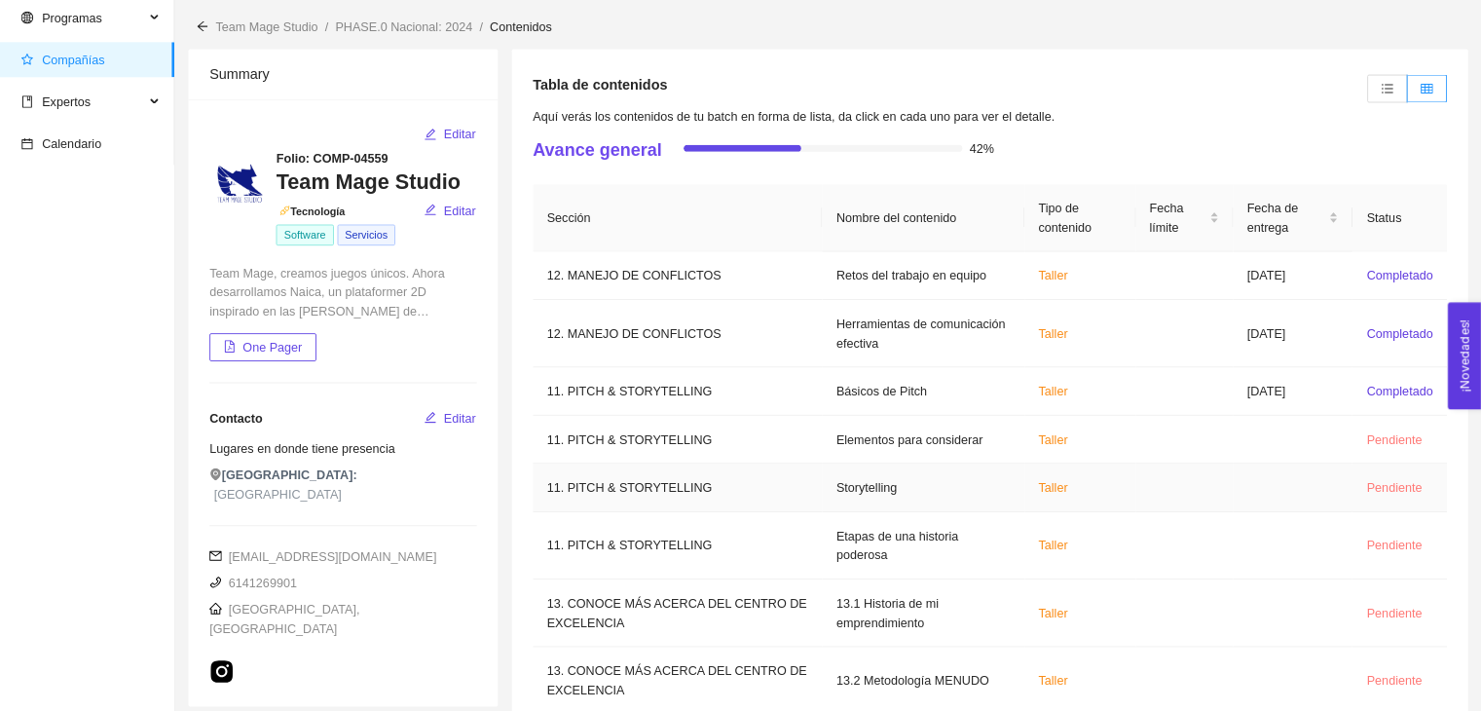
scroll to position [67, 0]
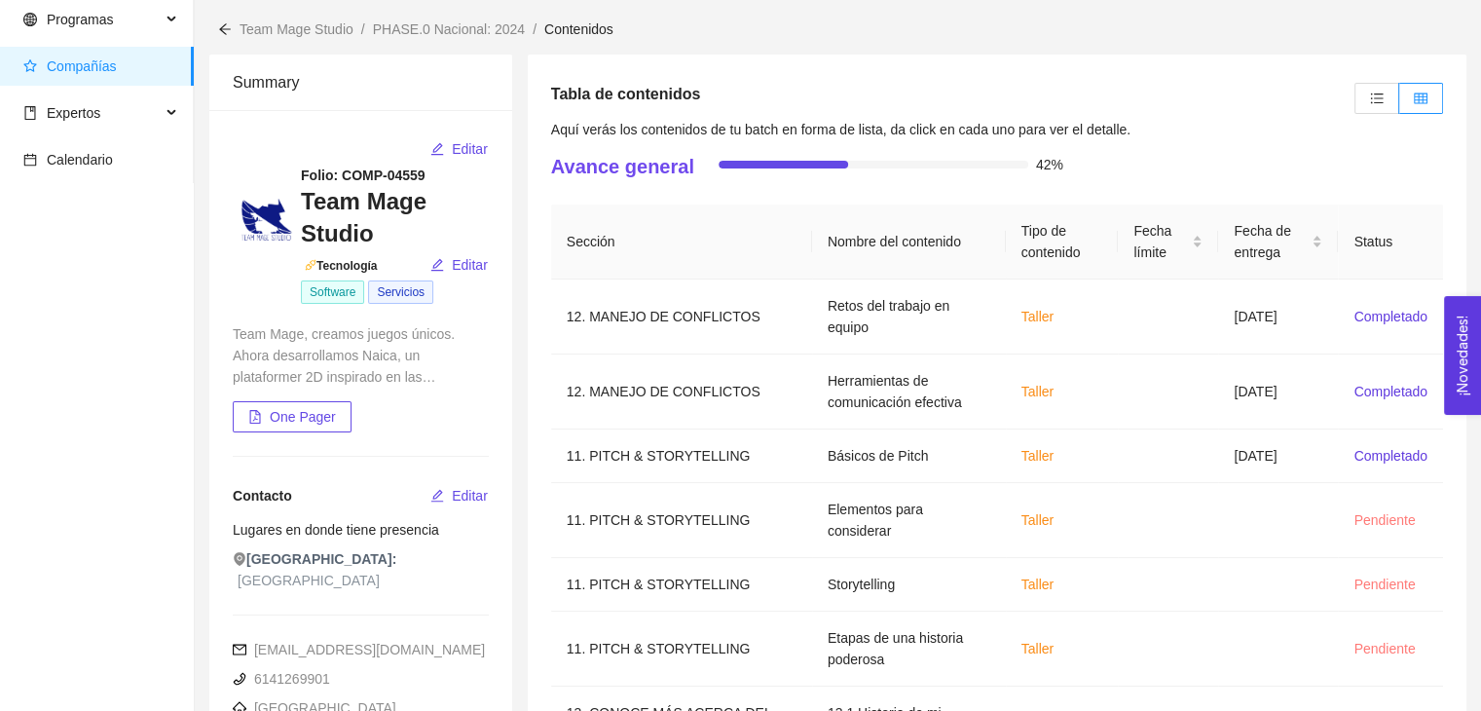
click at [724, 122] on span "Aquí verás los contenidos de tu batch en forma de lista, da click en cada uno p…" at bounding box center [840, 130] width 579 height 16
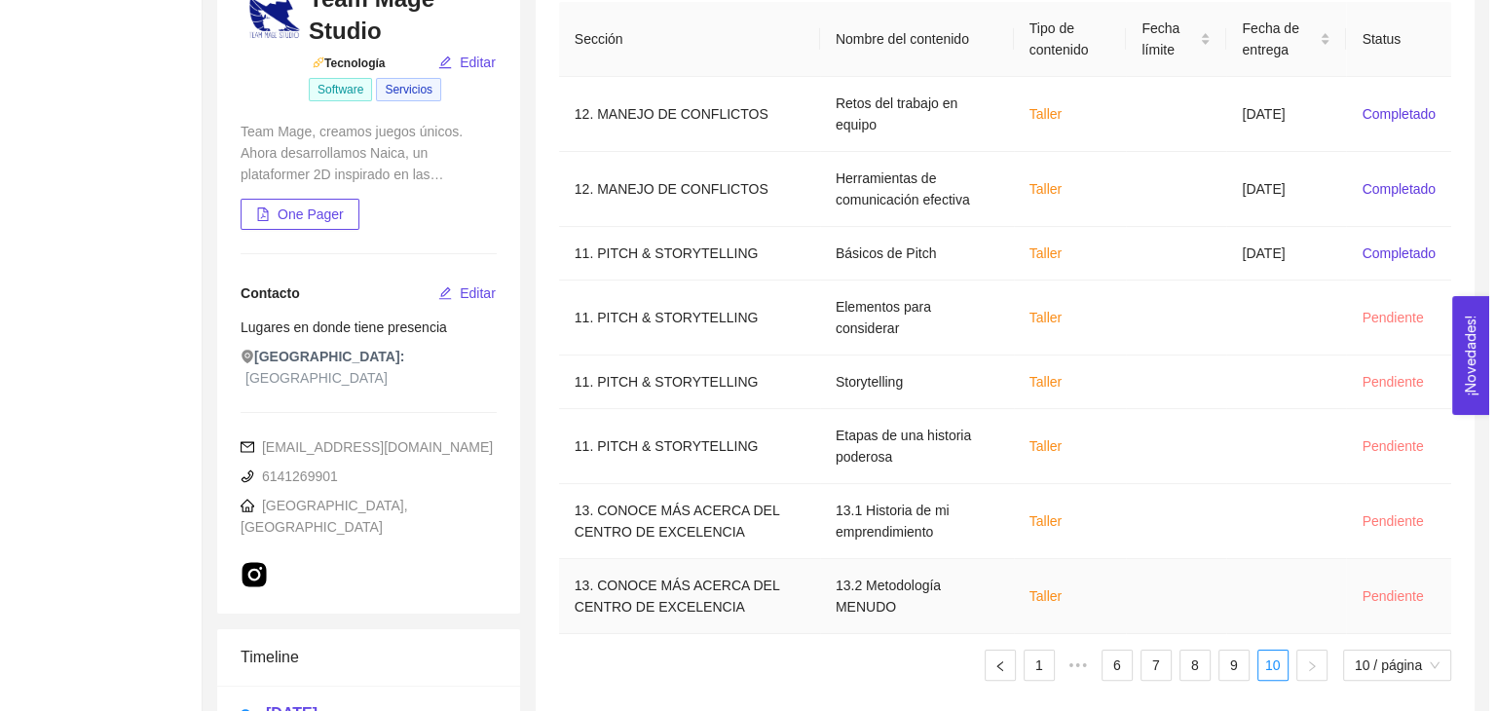
scroll to position [236, 0]
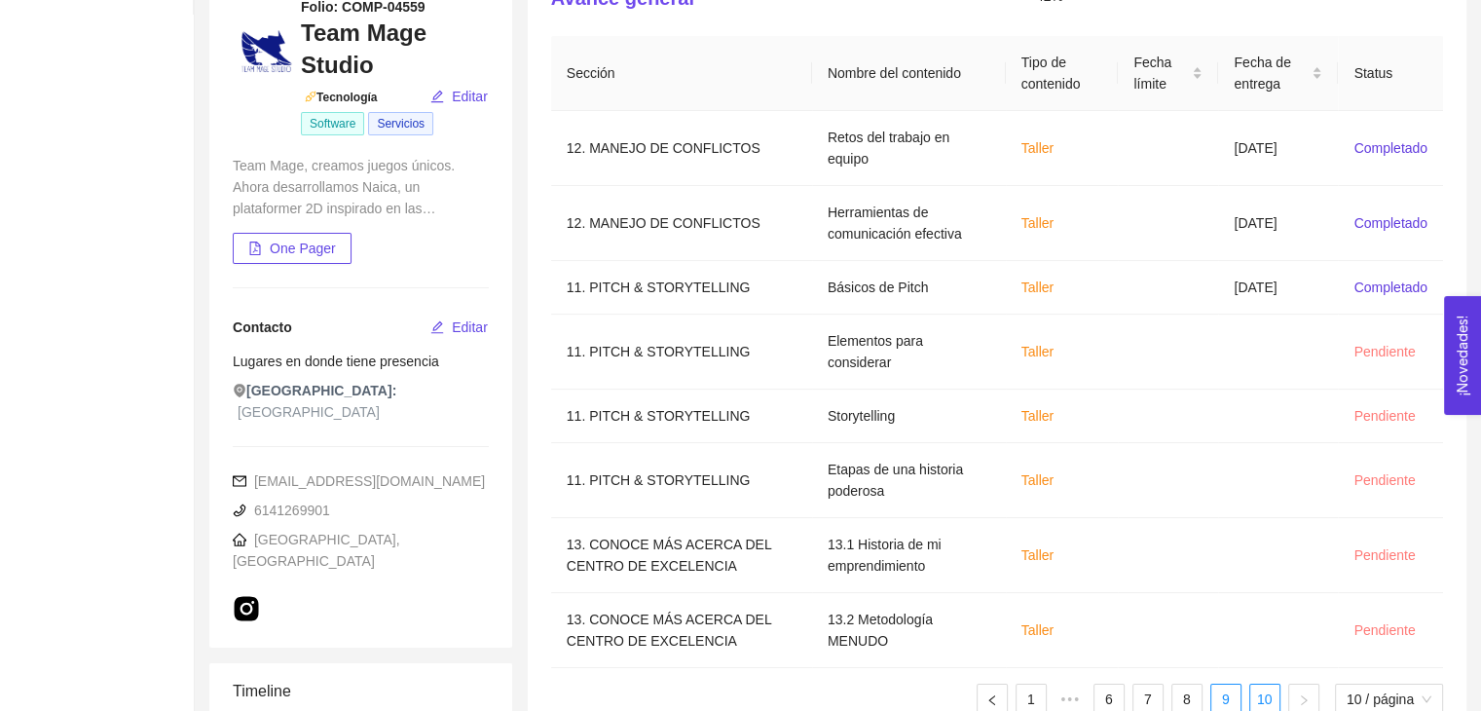
click at [1223, 685] on link "9" at bounding box center [1225, 699] width 29 height 29
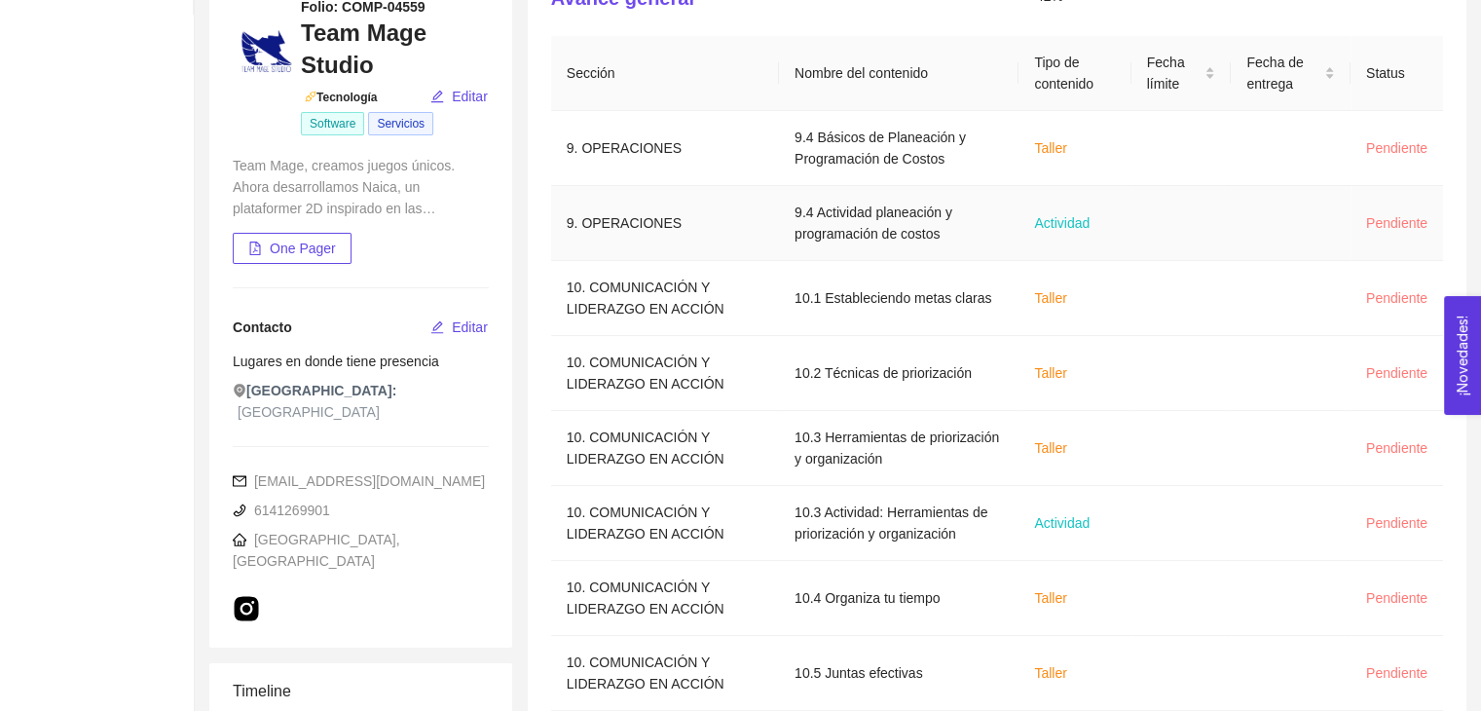
click at [896, 224] on td "9.4 Actividad planeación y programación de costos" at bounding box center [899, 223] width 240 height 75
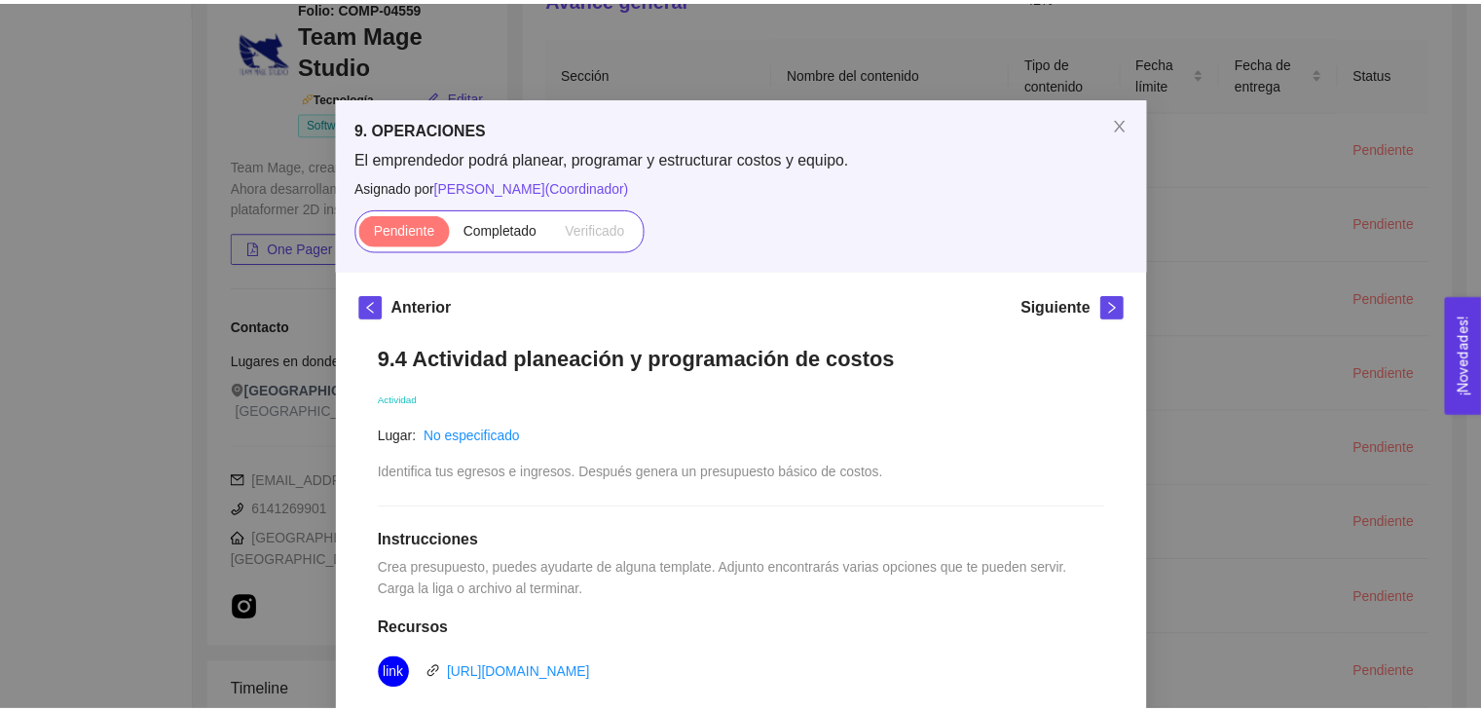
scroll to position [292, 0]
